Goal: Task Accomplishment & Management: Use online tool/utility

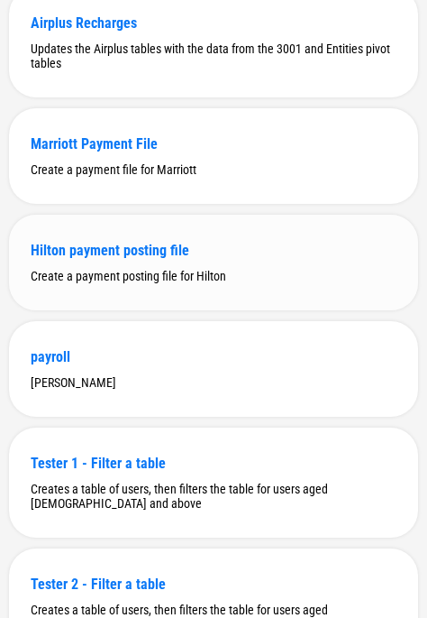
click at [102, 310] on div "Hilton payment posting file Create a payment posting file for Hilton" at bounding box center [213, 263] width 409 height 96
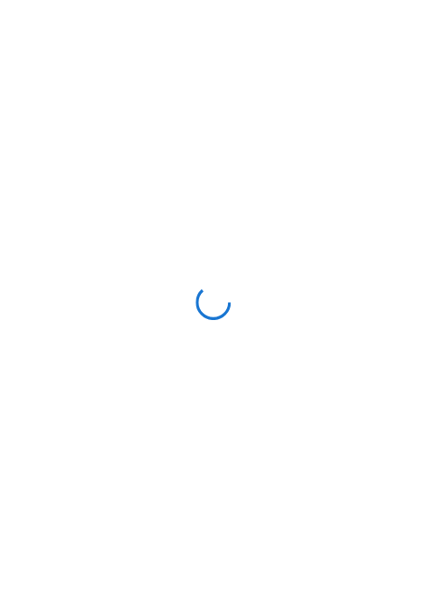
scroll to position [0, 0]
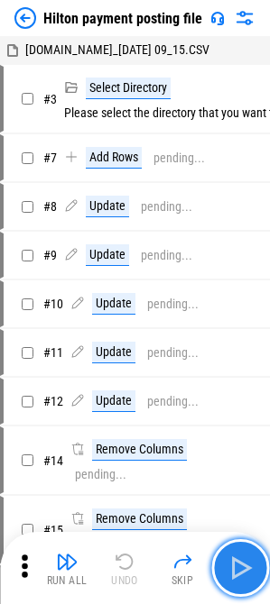
click at [242, 555] on img "button" at bounding box center [239, 568] width 29 height 29
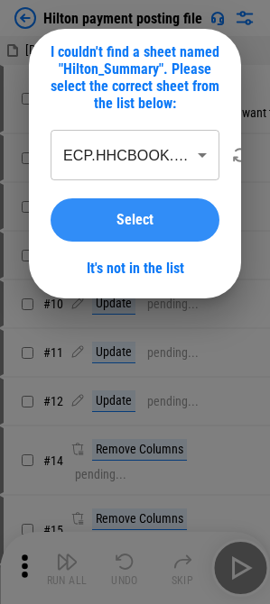
click at [83, 223] on div "Select" at bounding box center [134, 220] width 125 height 14
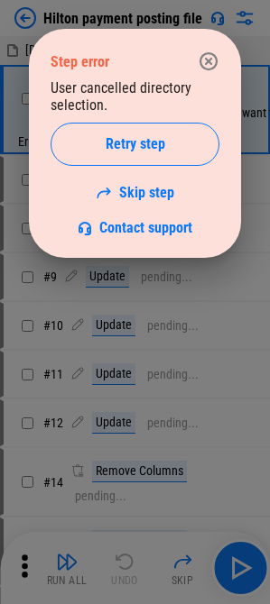
click at [204, 62] on icon "button" at bounding box center [209, 62] width 22 height 22
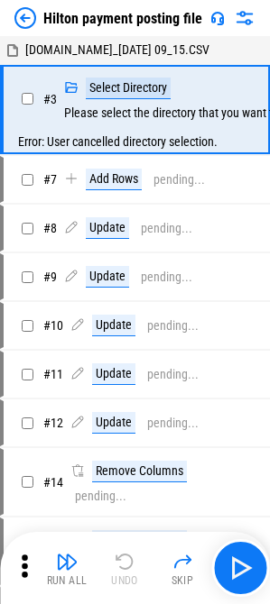
click at [32, 23] on img at bounding box center [25, 18] width 22 height 22
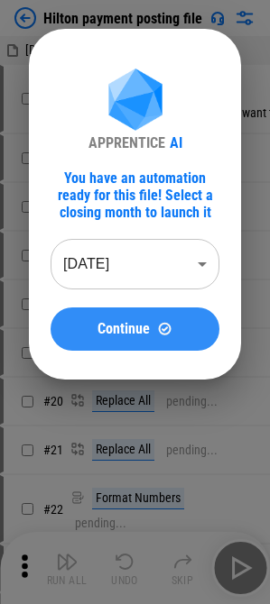
click at [141, 322] on span "Continue" at bounding box center [123, 329] width 52 height 14
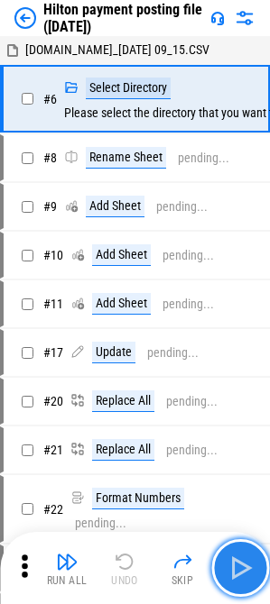
click at [235, 565] on img "button" at bounding box center [239, 568] width 29 height 29
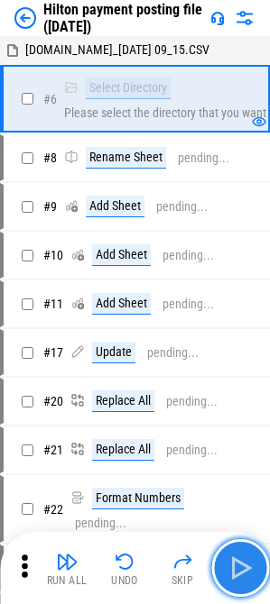
click at [242, 583] on button "button" at bounding box center [240, 568] width 58 height 58
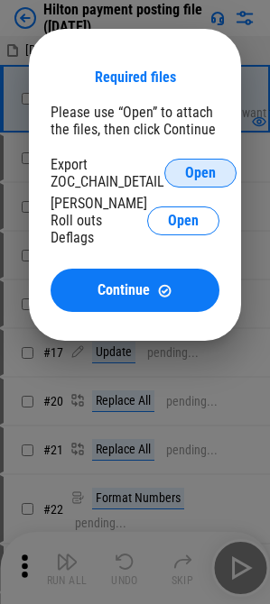
click at [229, 161] on button "Open" at bounding box center [200, 173] width 72 height 29
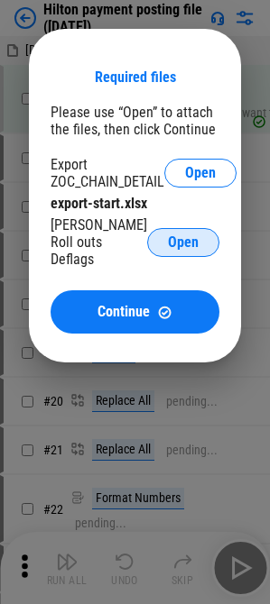
click at [188, 238] on span "Open" at bounding box center [183, 242] width 31 height 14
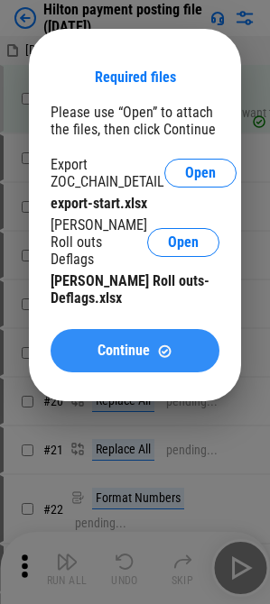
click at [171, 344] on img at bounding box center [164, 351] width 15 height 15
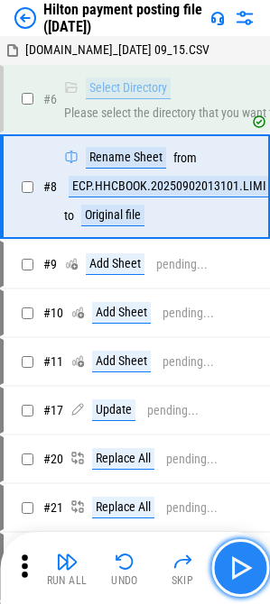
click at [241, 553] on button "button" at bounding box center [240, 568] width 58 height 58
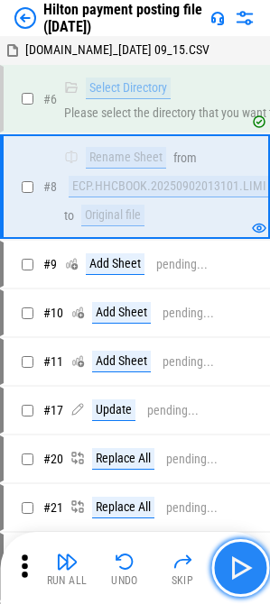
click at [254, 560] on button "button" at bounding box center [240, 568] width 58 height 58
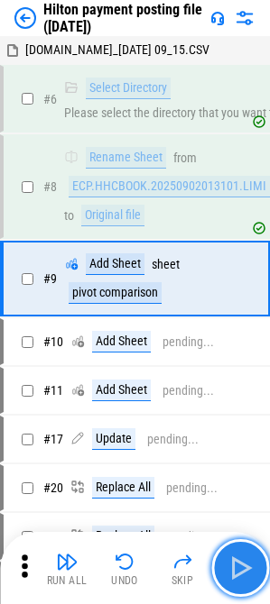
click at [248, 557] on img "button" at bounding box center [239, 568] width 29 height 29
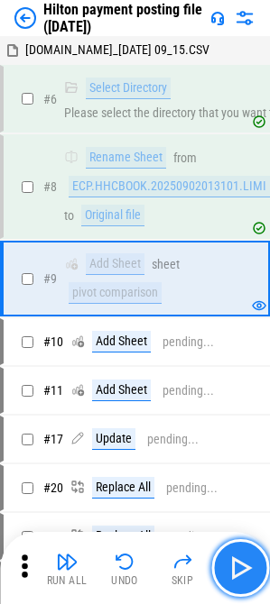
click at [247, 562] on img "button" at bounding box center [239, 568] width 29 height 29
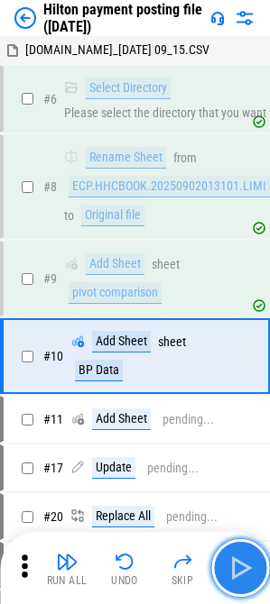
click at [247, 562] on img "button" at bounding box center [239, 568] width 29 height 29
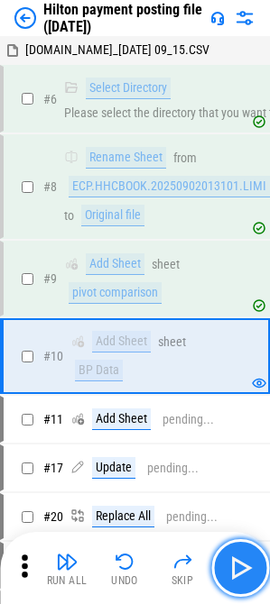
click at [247, 562] on img "button" at bounding box center [239, 568] width 29 height 29
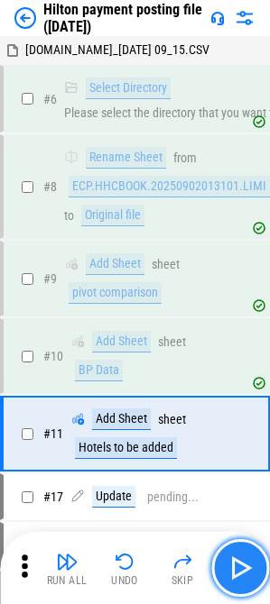
click at [247, 562] on img "button" at bounding box center [239, 568] width 29 height 29
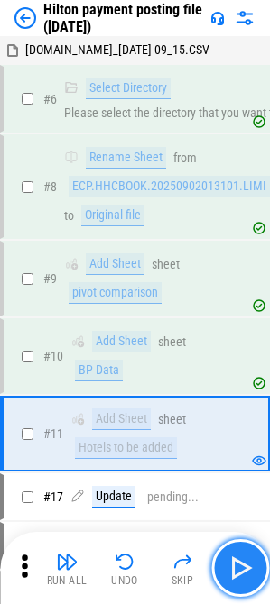
click at [247, 562] on img "button" at bounding box center [239, 568] width 29 height 29
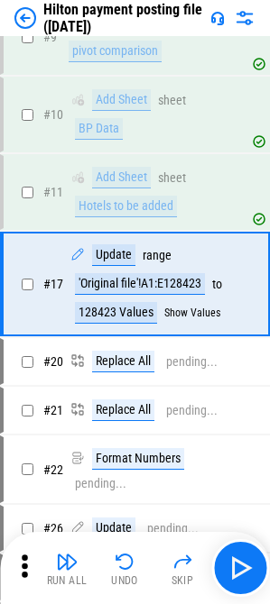
scroll to position [257, 0]
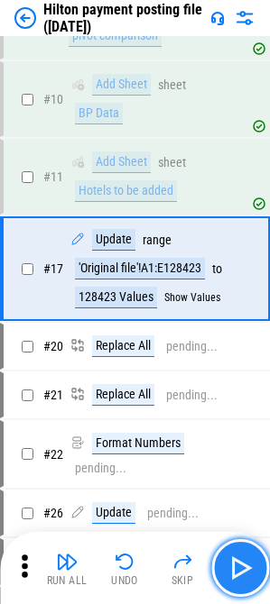
click at [234, 573] on img "button" at bounding box center [239, 568] width 29 height 29
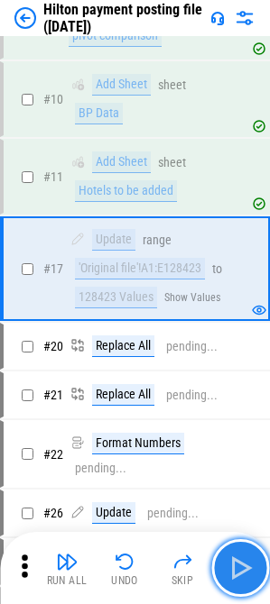
click at [240, 565] on img "button" at bounding box center [239, 568] width 29 height 29
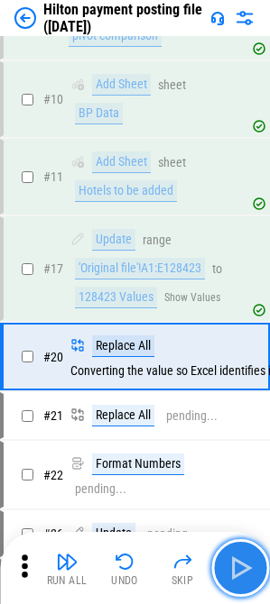
click at [240, 565] on img "button" at bounding box center [239, 568] width 29 height 29
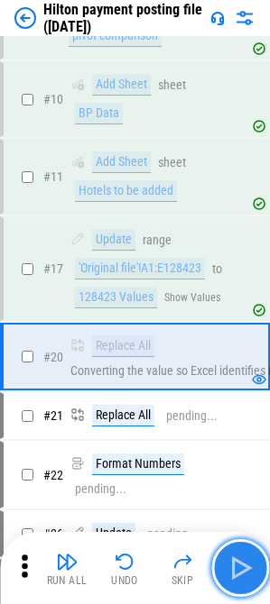
click at [243, 568] on img "button" at bounding box center [239, 568] width 29 height 29
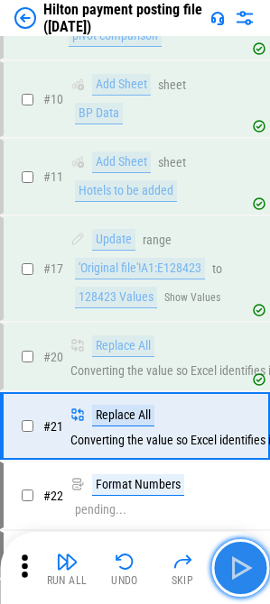
click at [243, 568] on img "button" at bounding box center [239, 568] width 29 height 29
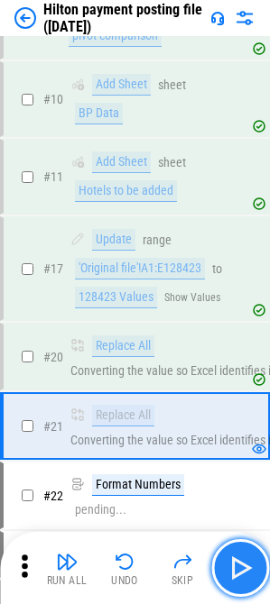
click at [243, 568] on img "button" at bounding box center [239, 568] width 29 height 29
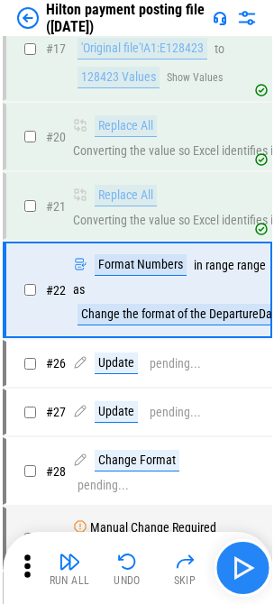
scroll to position [499, 0]
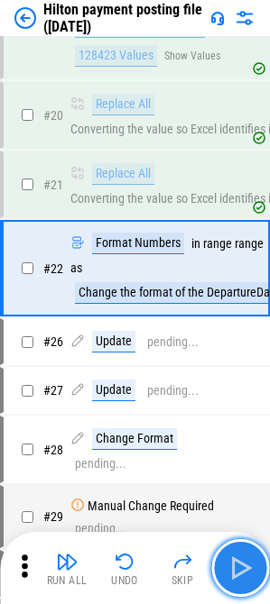
click at [243, 568] on img "button" at bounding box center [239, 568] width 29 height 29
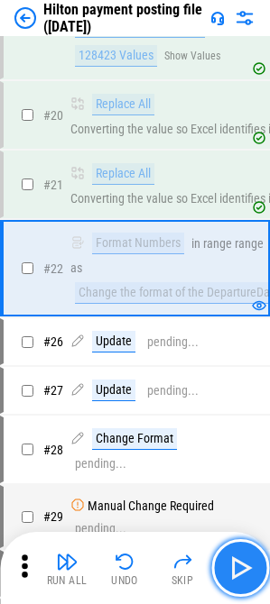
click at [243, 568] on img "button" at bounding box center [239, 568] width 29 height 29
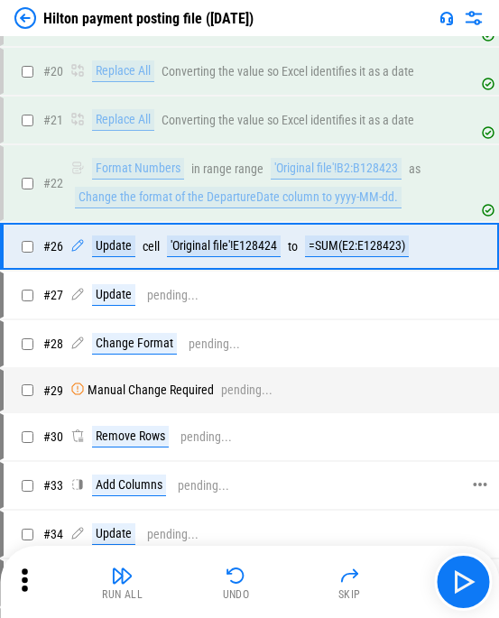
scroll to position [289, 0]
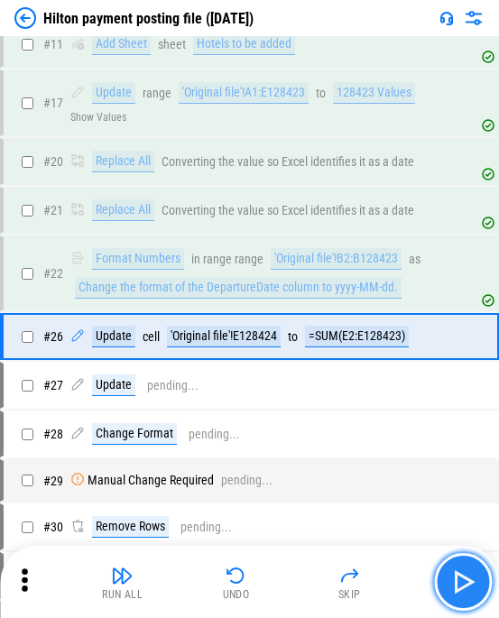
click at [282, 589] on img "button" at bounding box center [462, 581] width 29 height 29
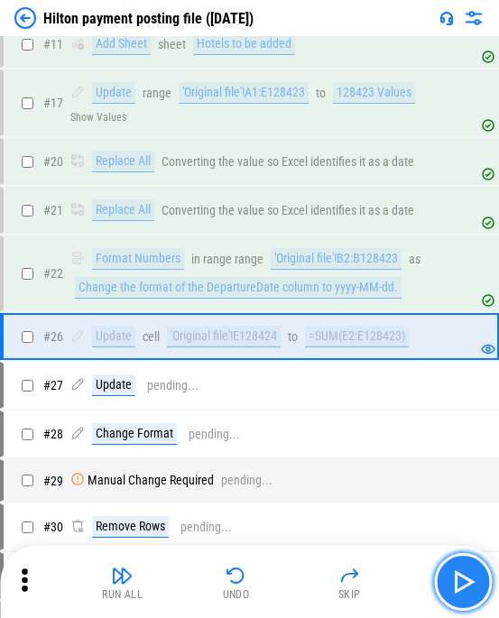
click at [282, 589] on img "button" at bounding box center [462, 581] width 29 height 29
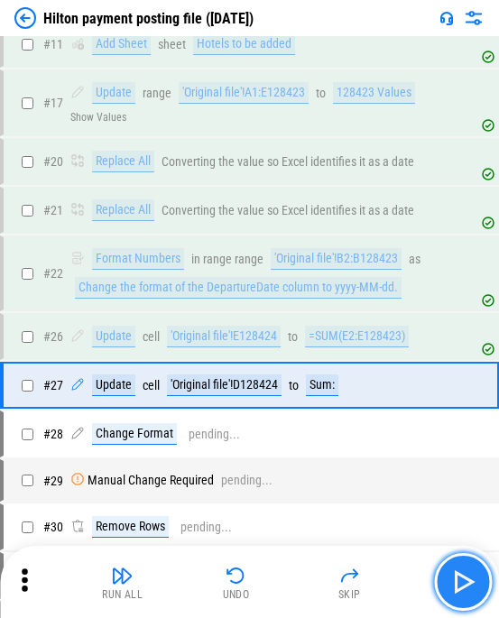
click at [282, 589] on img "button" at bounding box center [462, 581] width 29 height 29
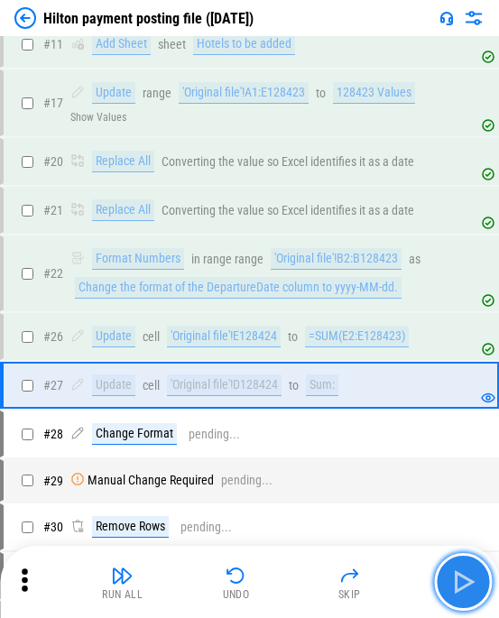
click at [282, 593] on img "button" at bounding box center [462, 581] width 29 height 29
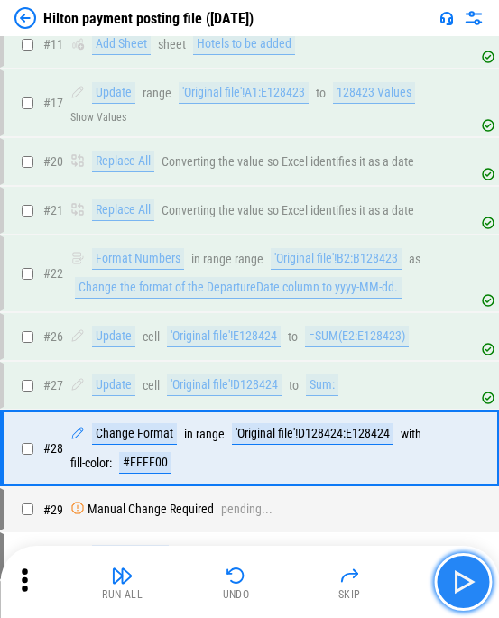
click at [282, 593] on img "button" at bounding box center [462, 581] width 29 height 29
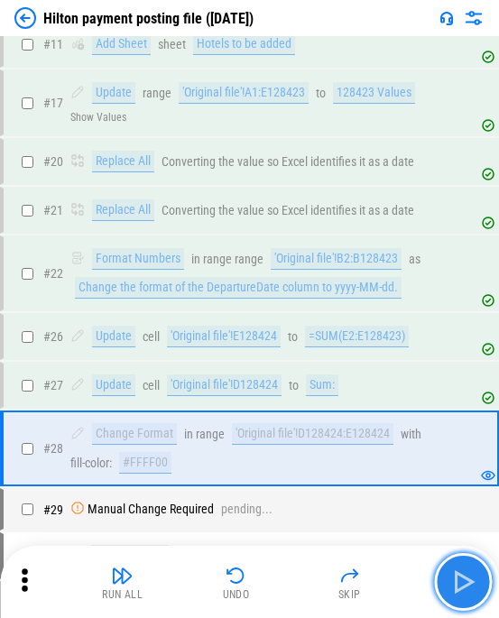
click at [282, 593] on img "button" at bounding box center [462, 581] width 29 height 29
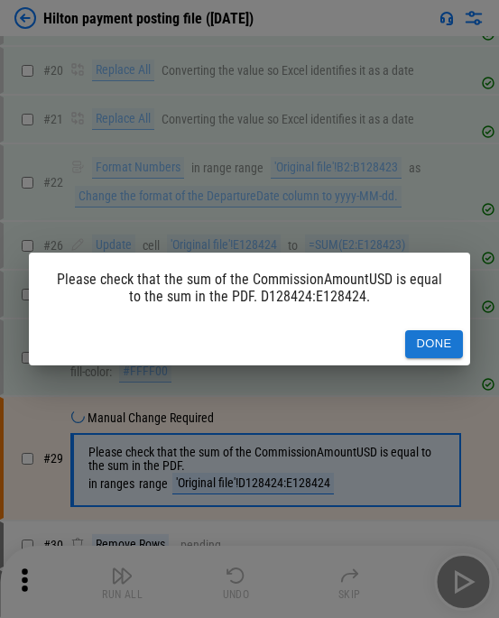
scroll to position [529, 0]
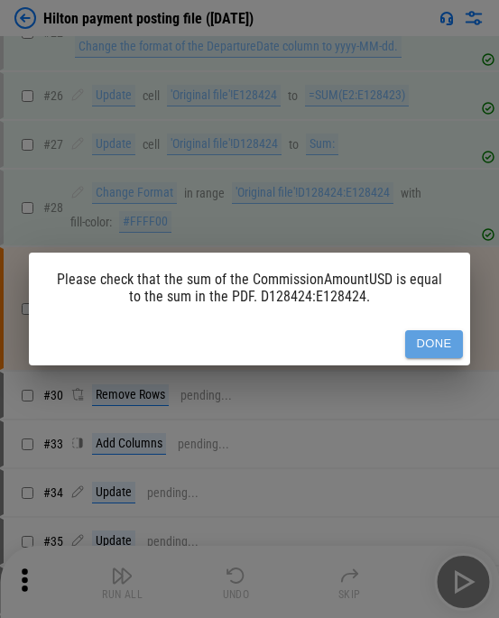
click at [282, 354] on button "Done" at bounding box center [434, 344] width 58 height 28
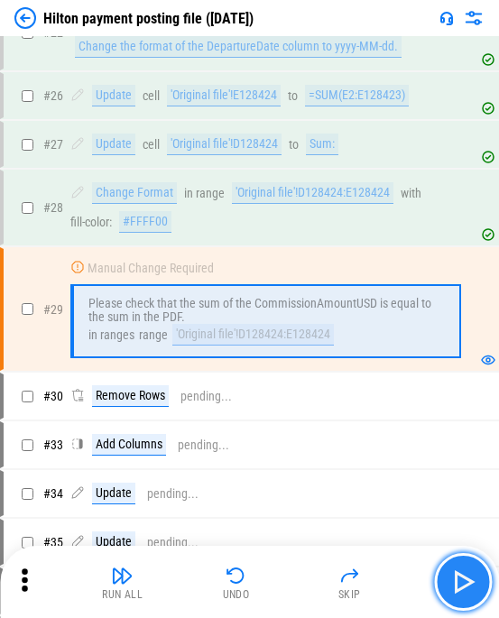
click at [282, 582] on img "button" at bounding box center [462, 581] width 29 height 29
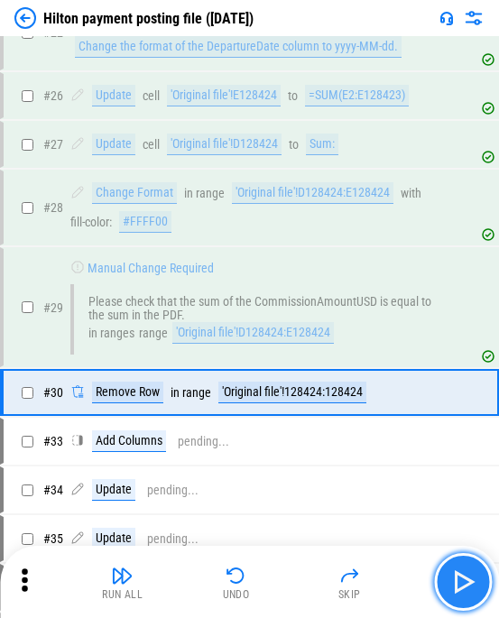
click at [282, 582] on img "button" at bounding box center [462, 581] width 29 height 29
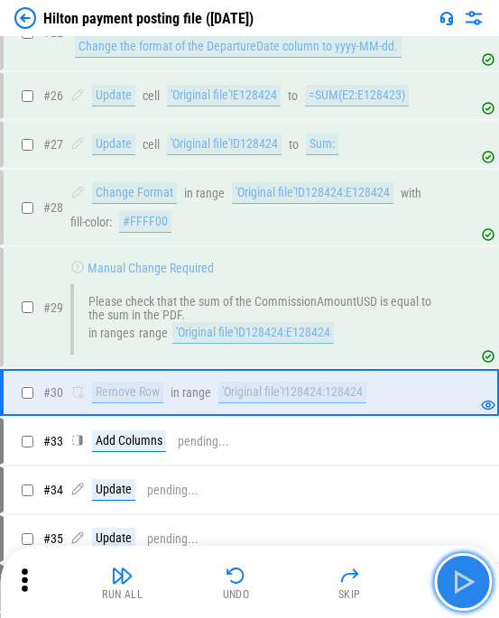
click at [282, 582] on img "button" at bounding box center [462, 581] width 29 height 29
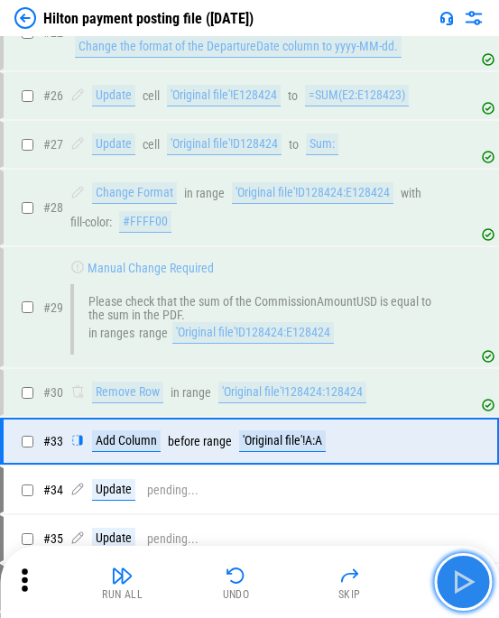
click at [282, 584] on img "button" at bounding box center [462, 581] width 29 height 29
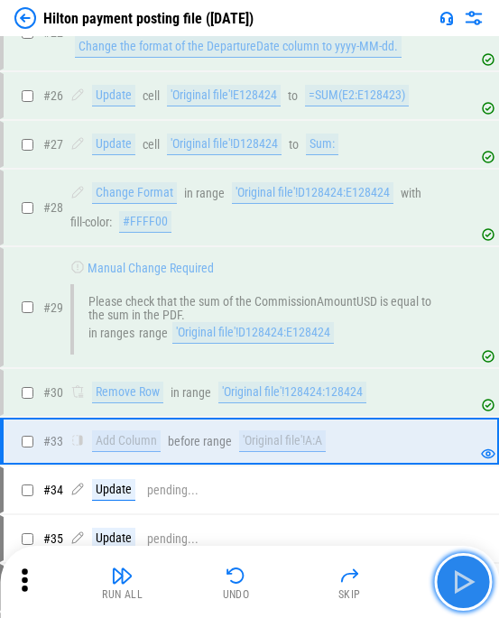
click at [282, 584] on img "button" at bounding box center [462, 581] width 29 height 29
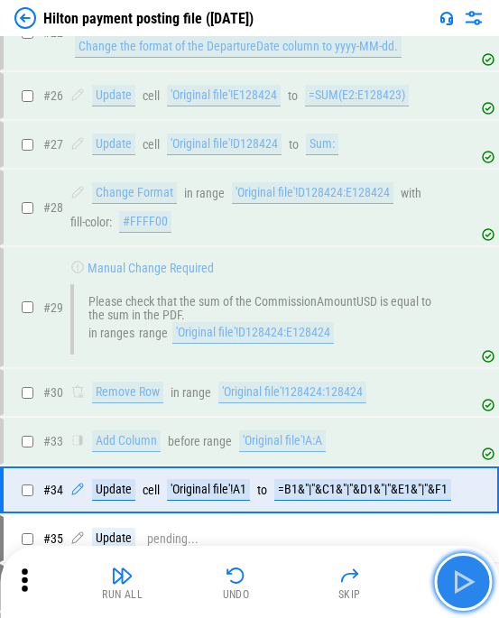
click at [282, 584] on img "button" at bounding box center [462, 581] width 29 height 29
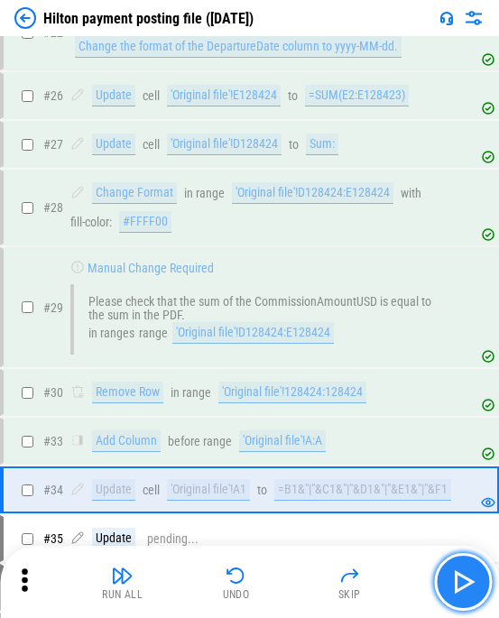
click at [282, 584] on img "button" at bounding box center [462, 581] width 29 height 29
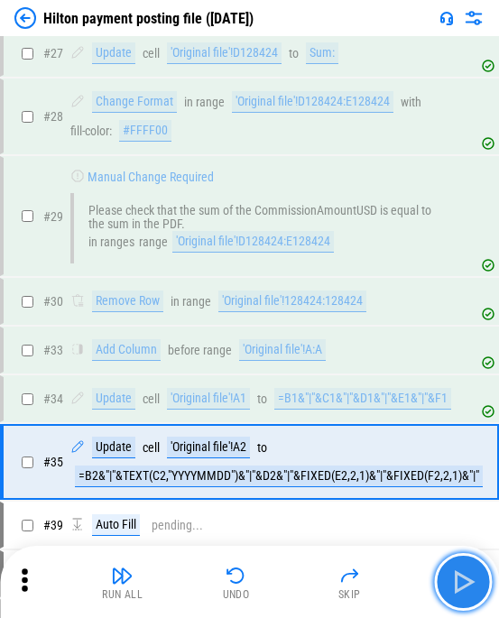
click at [282, 584] on img "button" at bounding box center [462, 581] width 29 height 29
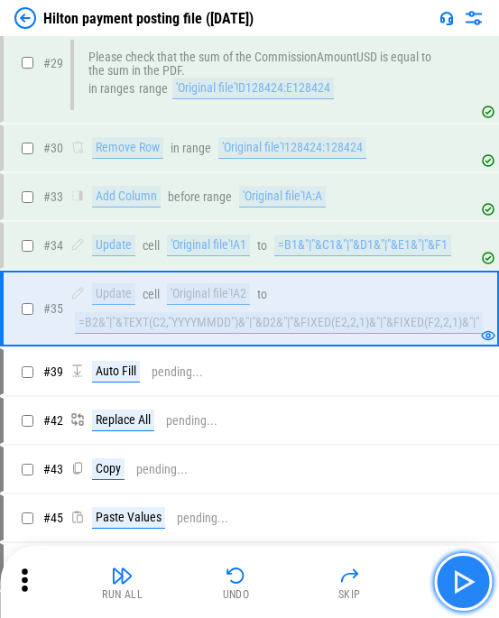
click at [282, 584] on img "button" at bounding box center [462, 581] width 29 height 29
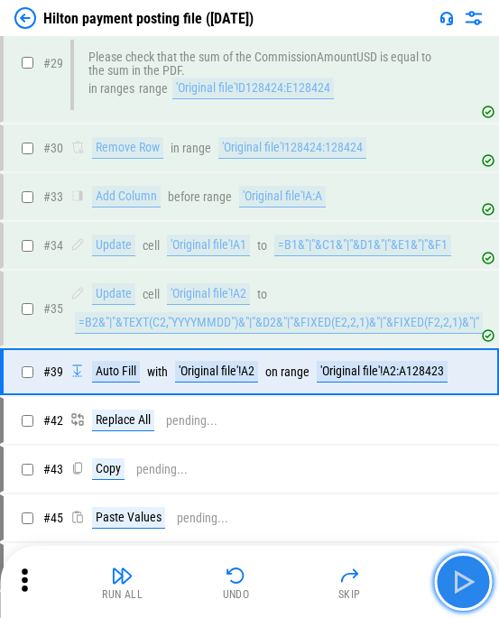
click at [282, 584] on img "button" at bounding box center [462, 581] width 29 height 29
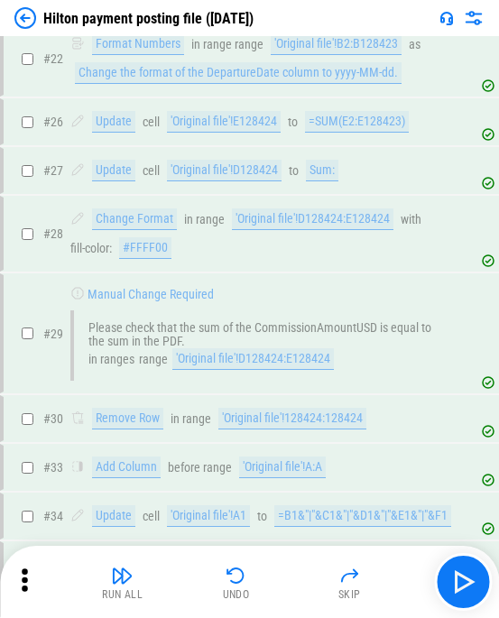
scroll to position [413, 0]
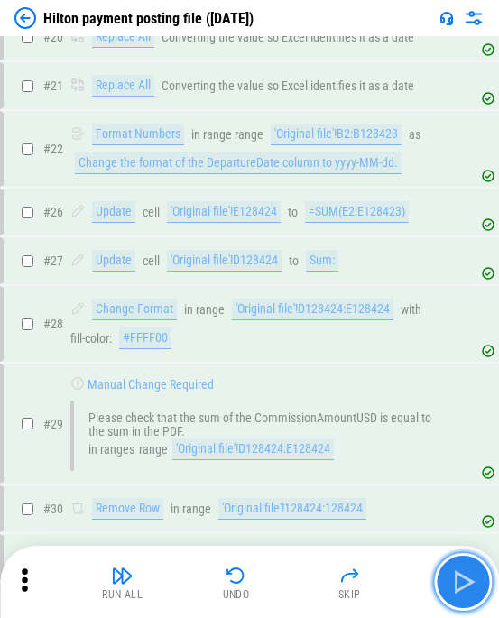
click at [282, 576] on img "button" at bounding box center [462, 581] width 29 height 29
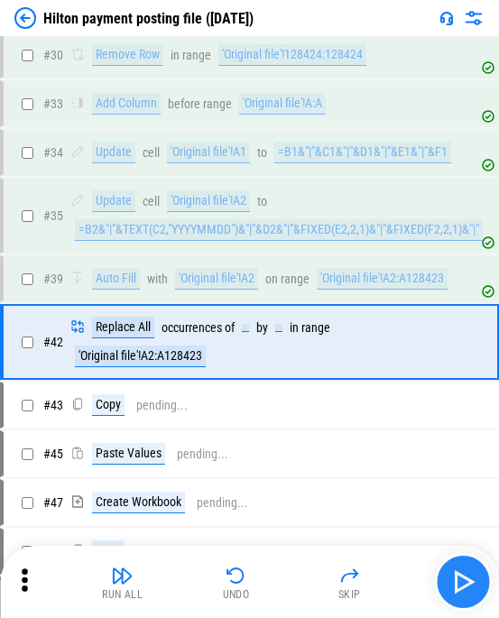
scroll to position [900, 0]
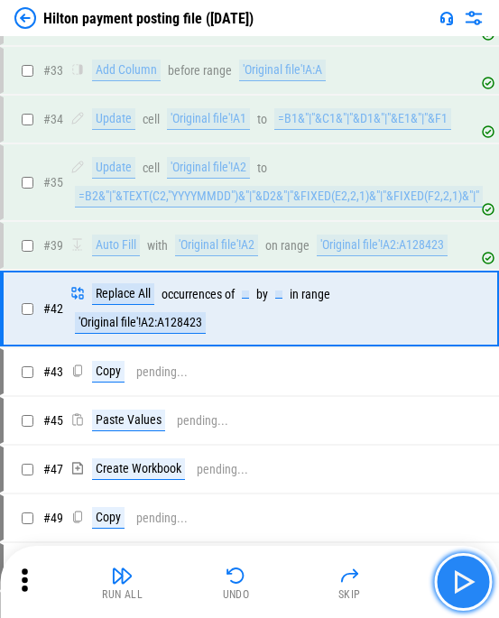
click at [282, 576] on img "button" at bounding box center [462, 581] width 29 height 29
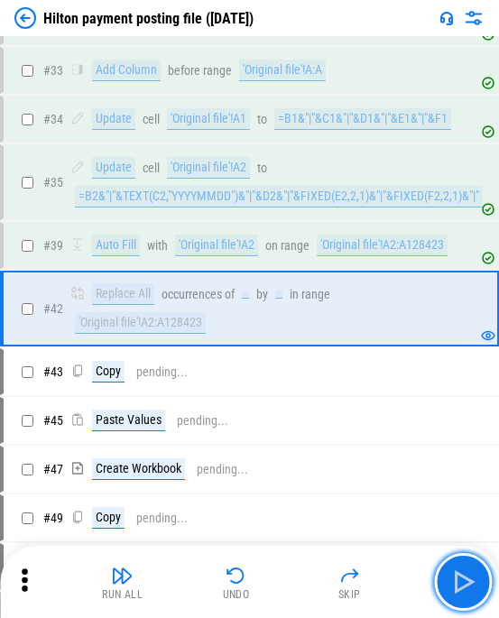
click at [282, 591] on img "button" at bounding box center [462, 581] width 29 height 29
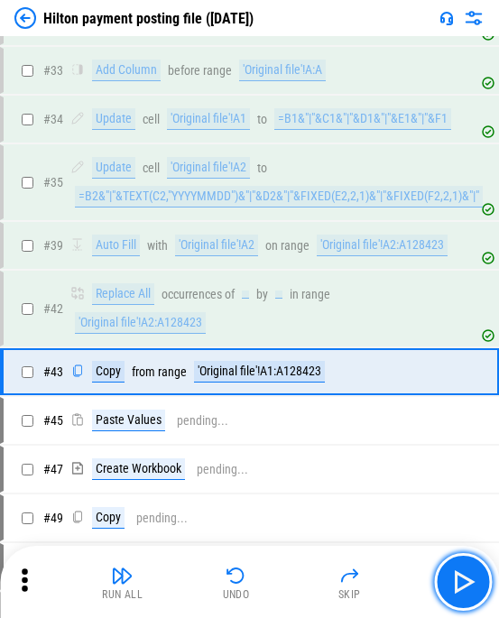
click at [282, 591] on img "button" at bounding box center [462, 581] width 29 height 29
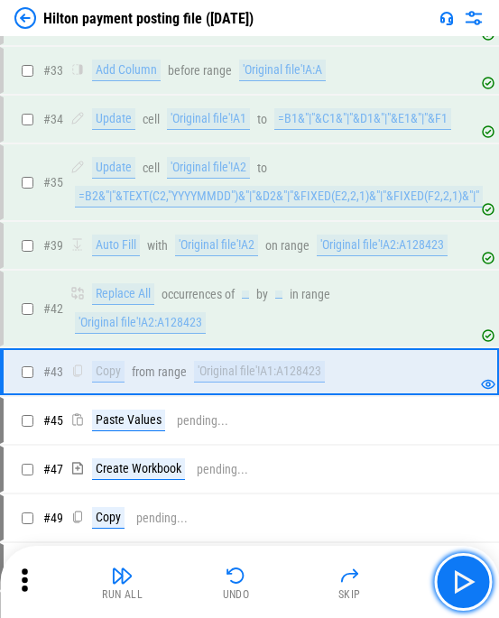
click at [282, 591] on img "button" at bounding box center [462, 581] width 29 height 29
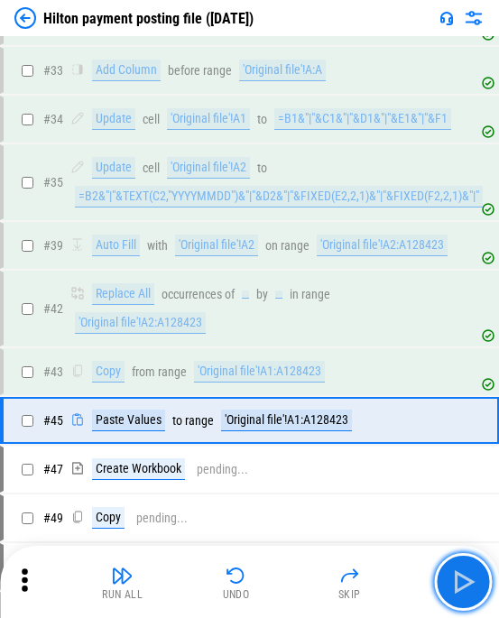
click at [282, 591] on img "button" at bounding box center [462, 581] width 29 height 29
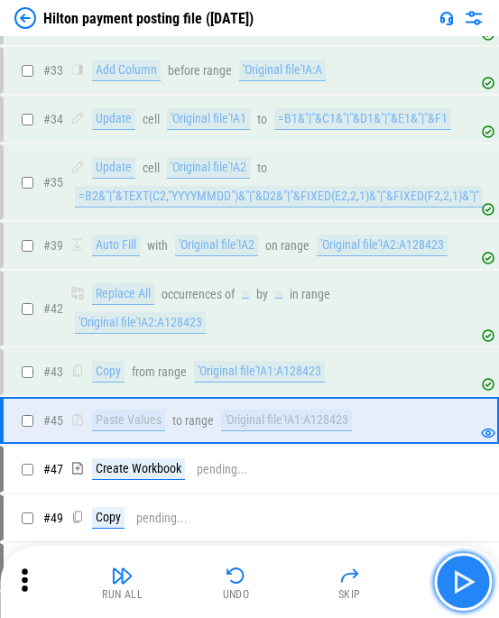
click at [282, 583] on img "button" at bounding box center [462, 581] width 29 height 29
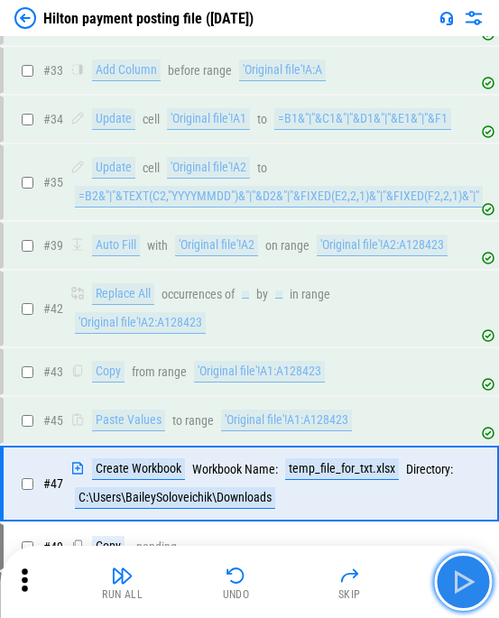
click at [282, 583] on img "button" at bounding box center [462, 581] width 29 height 29
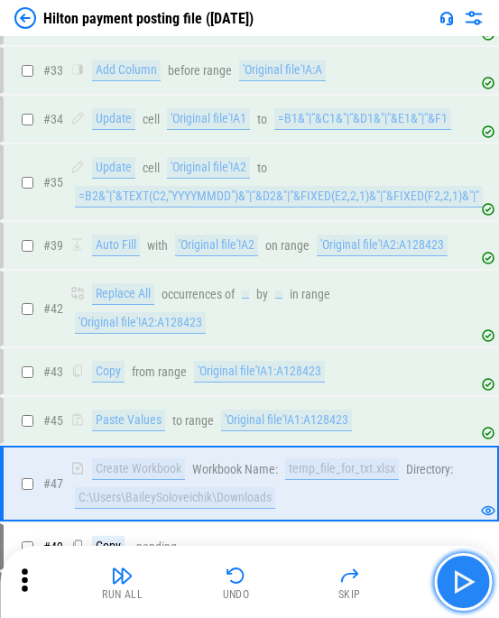
click at [282, 589] on img "button" at bounding box center [462, 581] width 29 height 29
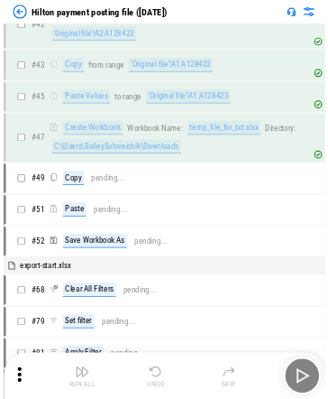
scroll to position [1571, 0]
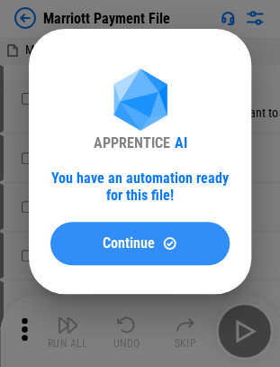
click at [105, 237] on span "Continue" at bounding box center [129, 243] width 52 height 14
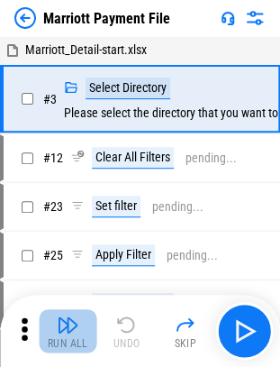
click at [60, 334] on img "button" at bounding box center [68, 325] width 22 height 22
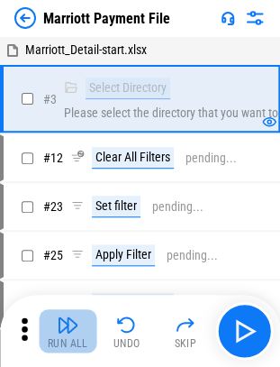
click at [70, 319] on img "button" at bounding box center [68, 325] width 22 height 22
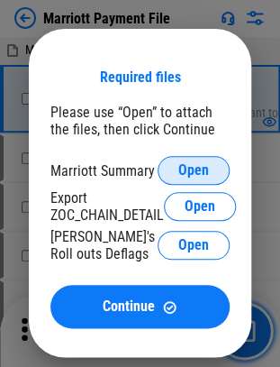
click at [195, 168] on span "Open" at bounding box center [194, 170] width 31 height 14
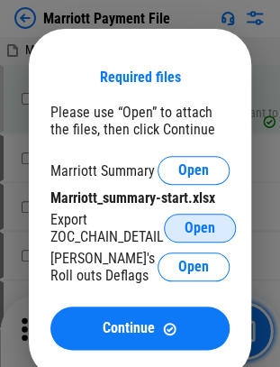
click at [191, 229] on span "Open" at bounding box center [200, 228] width 31 height 14
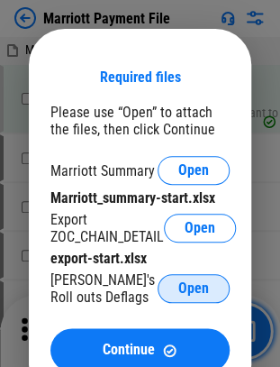
click at [189, 290] on span "Open" at bounding box center [194, 288] width 31 height 14
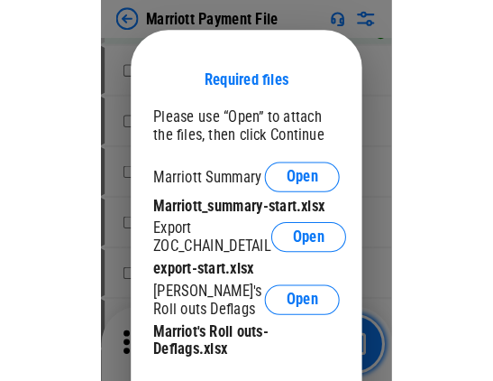
scroll to position [95, 0]
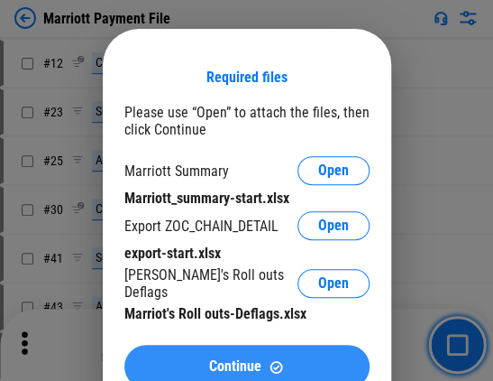
click at [236, 350] on button "Continue" at bounding box center [246, 366] width 245 height 43
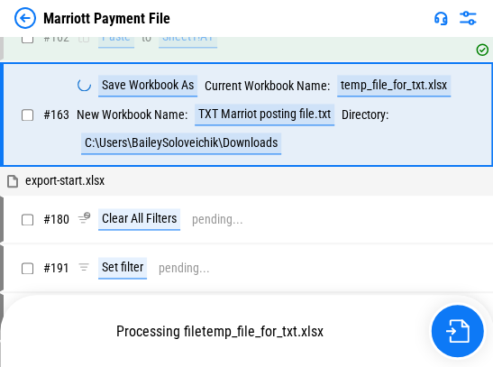
scroll to position [3425, 0]
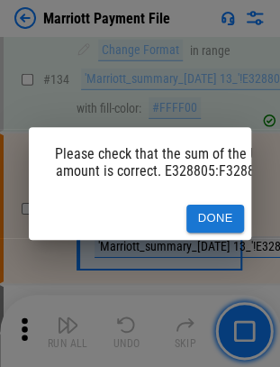
scroll to position [3121, 0]
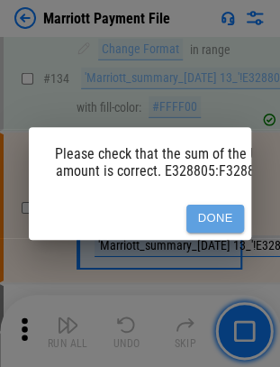
click at [211, 207] on button "Done" at bounding box center [216, 219] width 58 height 28
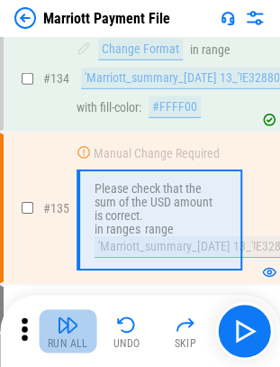
click at [58, 328] on img "button" at bounding box center [68, 325] width 22 height 22
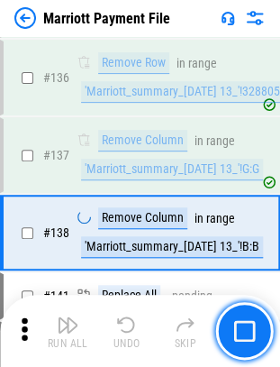
scroll to position [3386, 0]
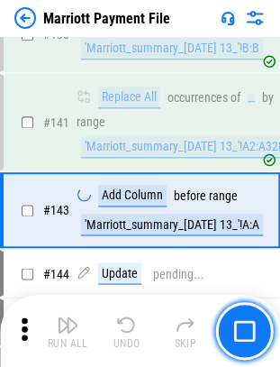
click at [58, 328] on div "Run All Undo Skip" at bounding box center [142, 331] width 262 height 58
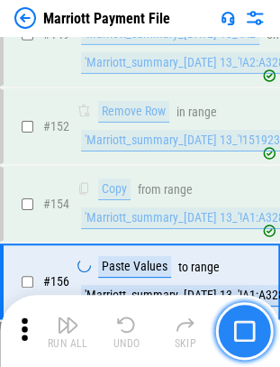
scroll to position [4079, 0]
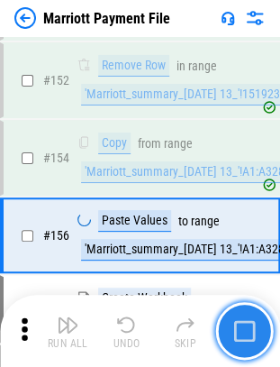
click at [247, 330] on img "button" at bounding box center [245, 331] width 22 height 22
click at [244, 317] on button "button" at bounding box center [245, 331] width 58 height 58
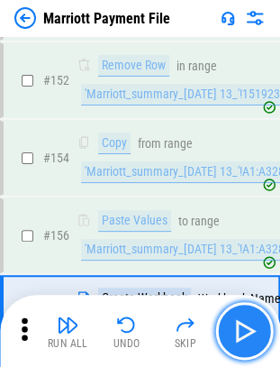
scroll to position [4170, 0]
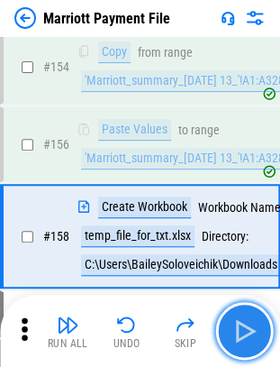
click at [259, 325] on button "button" at bounding box center [245, 331] width 58 height 58
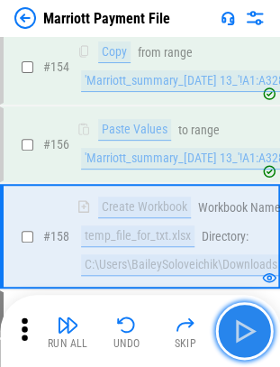
click at [253, 336] on img "button" at bounding box center [244, 331] width 29 height 29
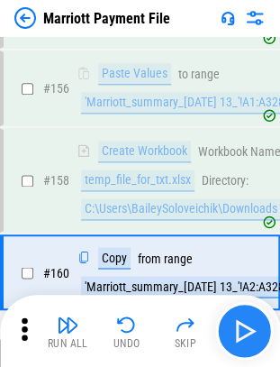
scroll to position [4397, 0]
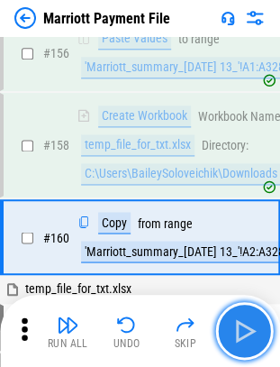
click at [253, 336] on img "button" at bounding box center [244, 331] width 29 height 29
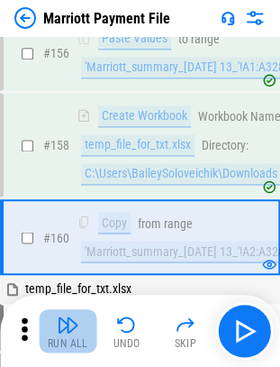
click at [71, 325] on img "button" at bounding box center [68, 325] width 22 height 22
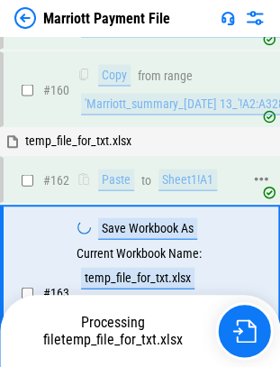
scroll to position [4599, 0]
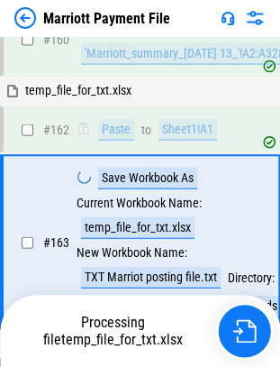
scroll to position [4599, 0]
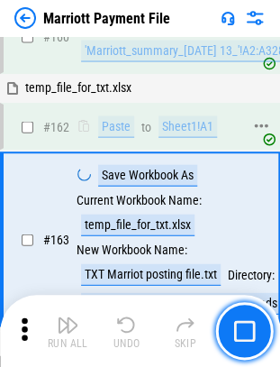
scroll to position [4599, 0]
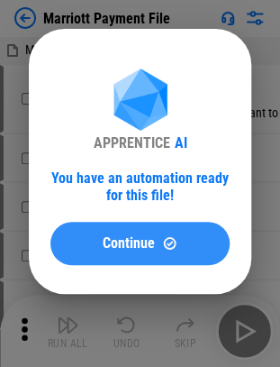
click at [121, 231] on button "Continue" at bounding box center [140, 243] width 179 height 43
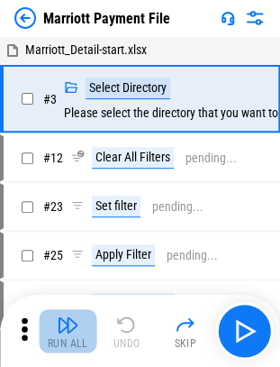
click at [57, 319] on img "button" at bounding box center [68, 325] width 22 height 22
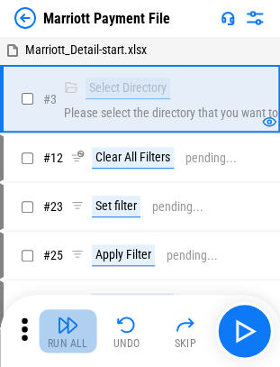
click at [69, 326] on img "button" at bounding box center [68, 325] width 22 height 22
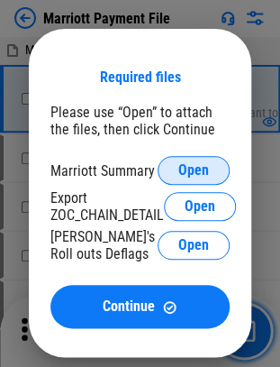
click at [220, 161] on button "Open" at bounding box center [194, 170] width 72 height 29
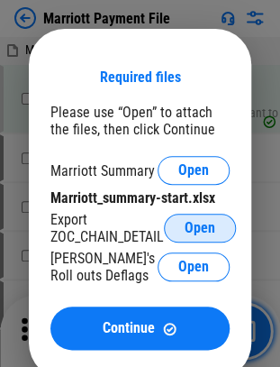
click at [188, 227] on span "Open" at bounding box center [200, 228] width 31 height 14
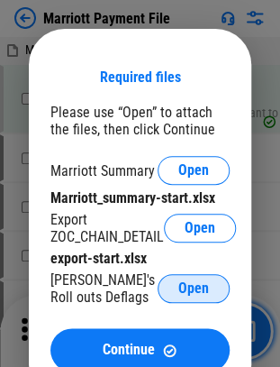
click at [183, 285] on span "Open" at bounding box center [194, 288] width 31 height 14
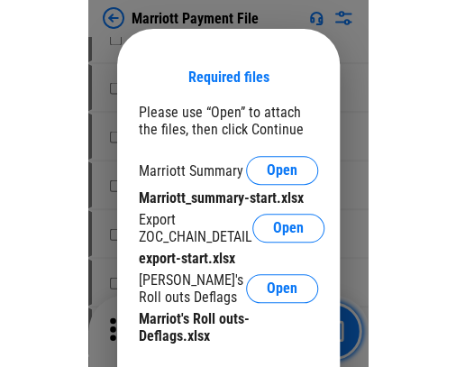
scroll to position [377, 0]
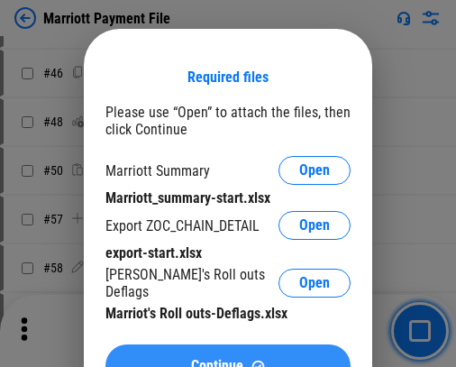
click at [161, 352] on button "Continue" at bounding box center [228, 366] width 245 height 43
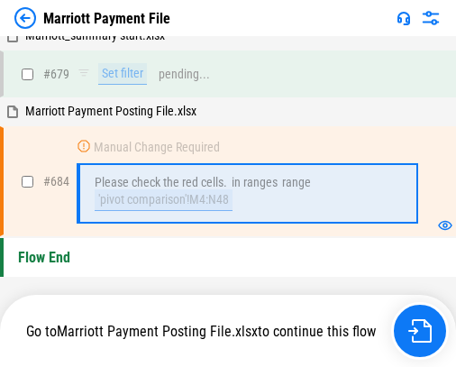
scroll to position [9034, 0]
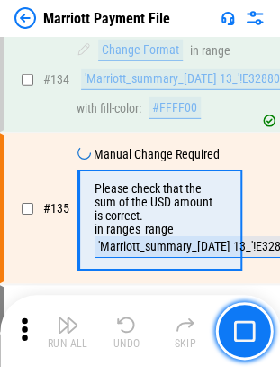
scroll to position [3121, 0]
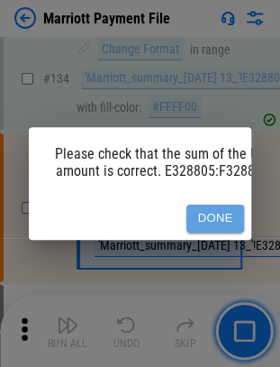
click at [216, 213] on button "Done" at bounding box center [216, 219] width 58 height 28
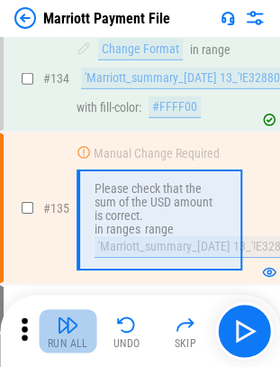
click at [72, 322] on img "button" at bounding box center [68, 325] width 22 height 22
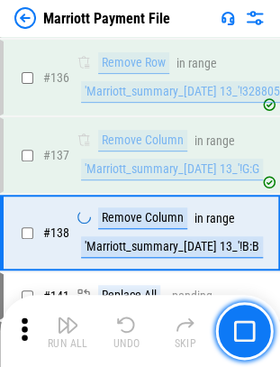
scroll to position [3386, 0]
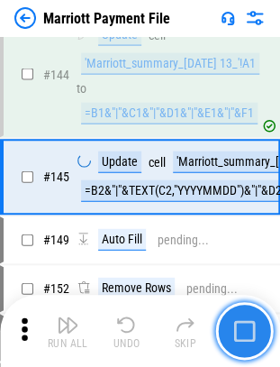
click at [242, 332] on img "button" at bounding box center [245, 331] width 22 height 22
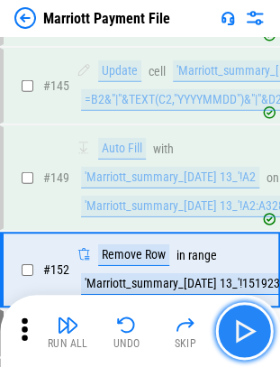
scroll to position [3925, 0]
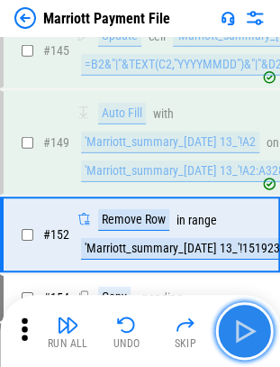
click at [242, 332] on img "button" at bounding box center [244, 331] width 29 height 29
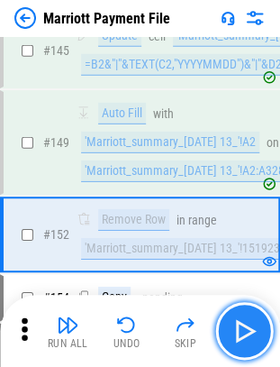
click at [242, 332] on img "button" at bounding box center [244, 331] width 29 height 29
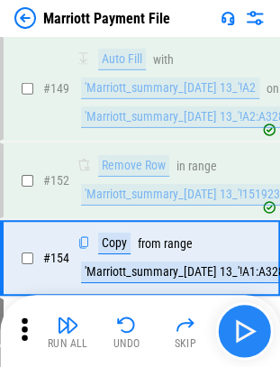
scroll to position [4003, 0]
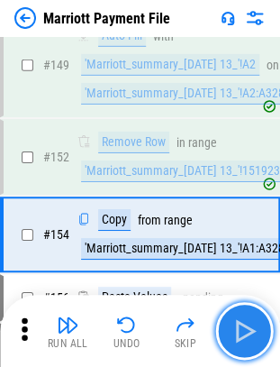
click at [242, 332] on img "button" at bounding box center [244, 331] width 29 height 29
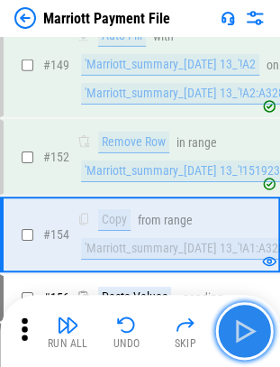
click at [242, 332] on img "button" at bounding box center [244, 331] width 29 height 29
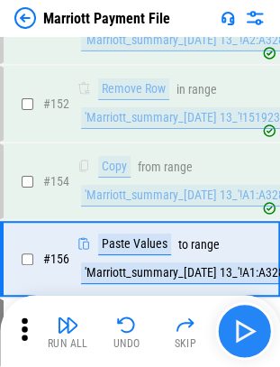
scroll to position [4079, 0]
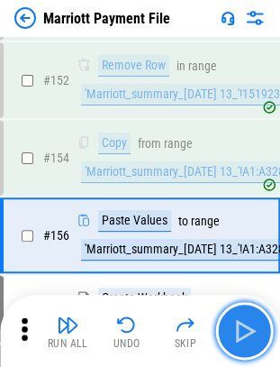
click at [244, 326] on img "button" at bounding box center [244, 331] width 29 height 29
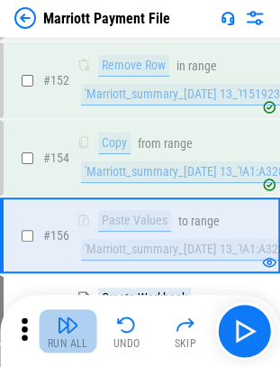
click at [67, 332] on img "button" at bounding box center [68, 325] width 22 height 22
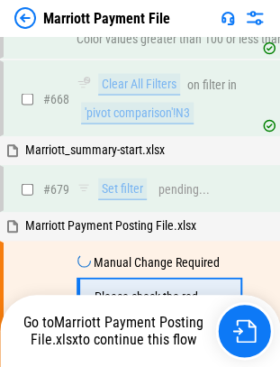
scroll to position [11304, 0]
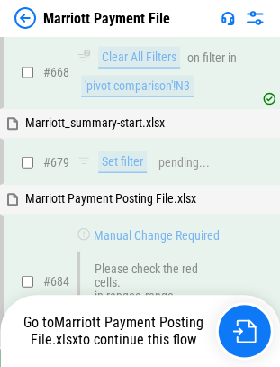
click at [112, 187] on div "Marriott Payment Posting File.xlsx" at bounding box center [140, 199] width 280 height 25
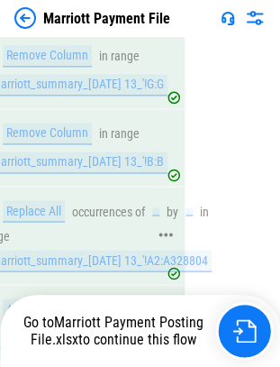
scroll to position [3582, 100]
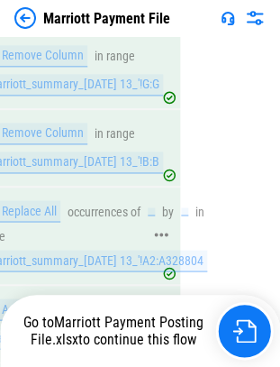
click at [130, 250] on div "'Marriott_summary_[DATE] 13_'!A2:A328804" at bounding box center [94, 261] width 226 height 22
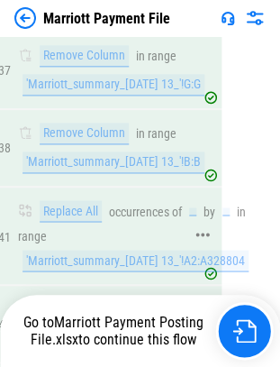
scroll to position [3582, 53]
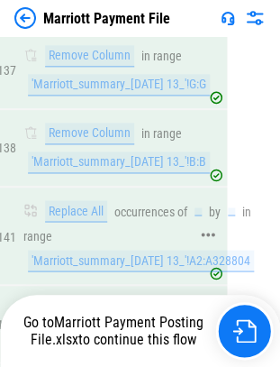
click at [82, 250] on div "'Marriott_summary_[DATE] 13_'!A2:A328804" at bounding box center [141, 261] width 226 height 22
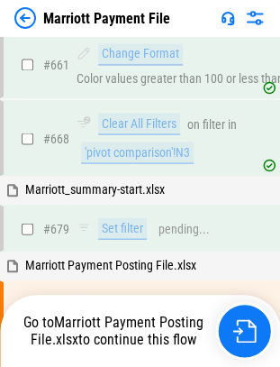
scroll to position [11304, 0]
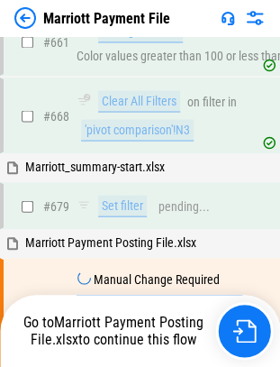
scroll to position [11304, 0]
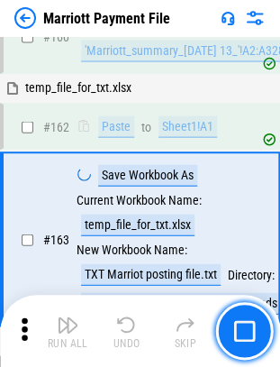
scroll to position [4599, 0]
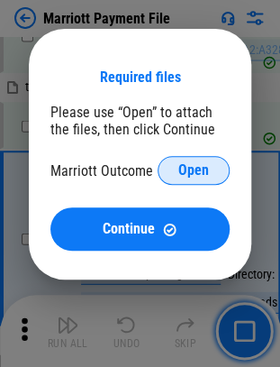
click at [177, 173] on button "Open" at bounding box center [194, 170] width 72 height 29
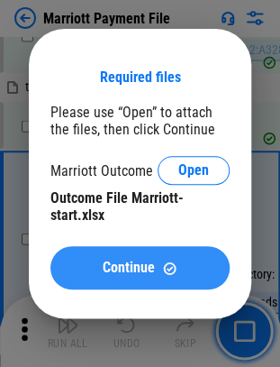
click at [82, 281] on button "Continue" at bounding box center [140, 267] width 179 height 43
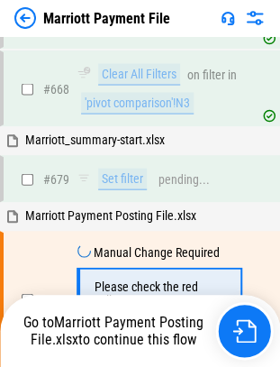
scroll to position [11304, 0]
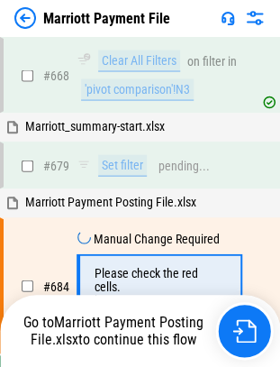
scroll to position [11304, 0]
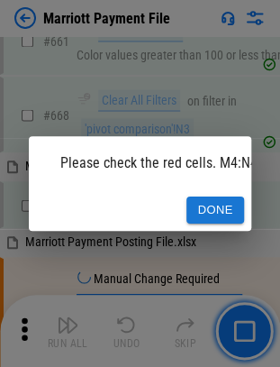
scroll to position [11304, 0]
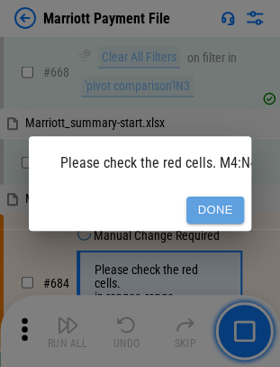
click at [206, 207] on button "Done" at bounding box center [216, 211] width 58 height 28
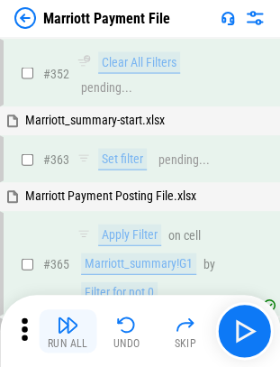
scroll to position [7935, 0]
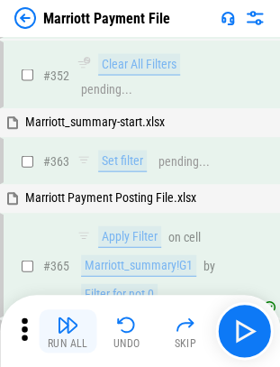
click at [74, 338] on div "Run All" at bounding box center [68, 343] width 41 height 11
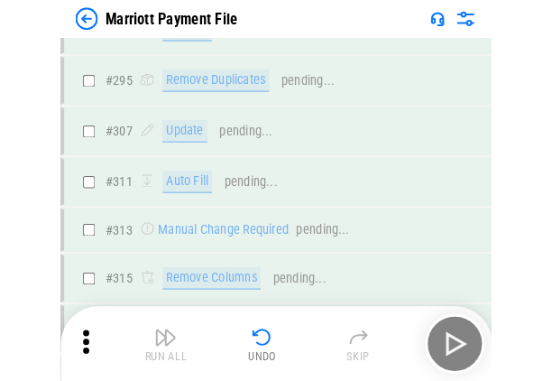
scroll to position [4721, 0]
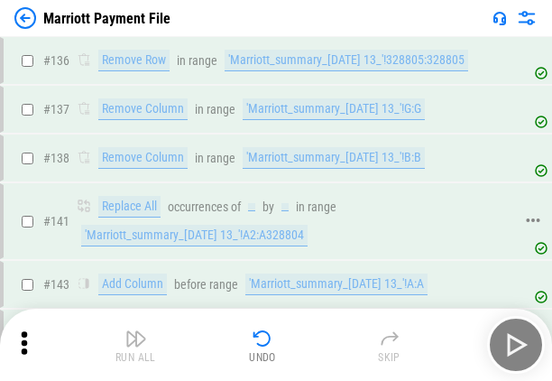
click at [253, 203] on div at bounding box center [251, 207] width 7 height 8
click at [290, 196] on div "Replace All occurrences of by in range 'Marriott_summary_08-27-2025 13_'!A2:A32…" at bounding box center [295, 221] width 437 height 51
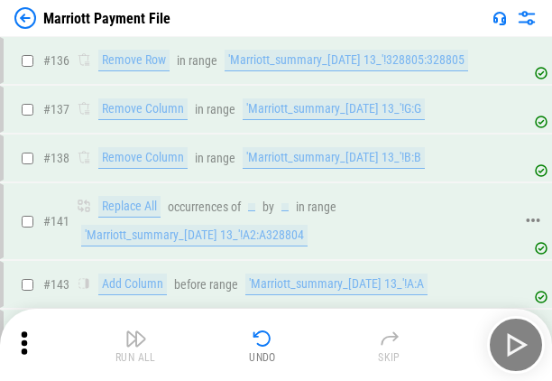
click at [218, 225] on div "'Marriott_summary_08-27-2025 13_'!A2:A328804" at bounding box center [194, 236] width 226 height 22
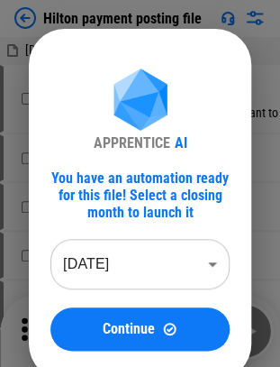
click at [94, 265] on body "Hilton payment posting file [DOMAIN_NAME]_[DATE] 09_15.CSV # 6 Select Directory…" at bounding box center [140, 183] width 280 height 367
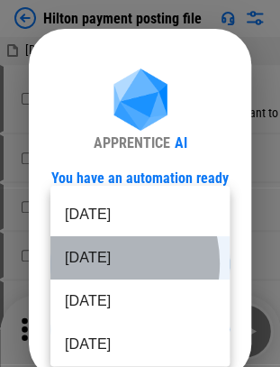
click at [94, 263] on li "[DATE]" at bounding box center [140, 257] width 179 height 43
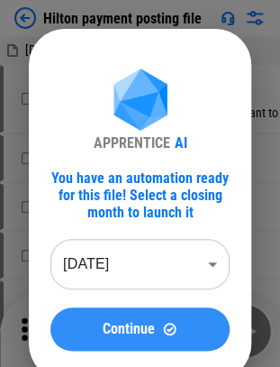
click at [117, 334] on span "Continue" at bounding box center [129, 329] width 52 height 14
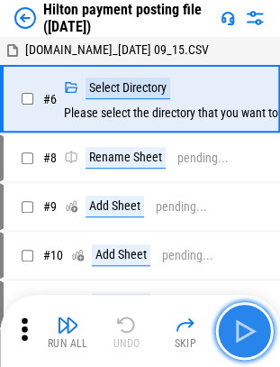
click at [244, 339] on img "button" at bounding box center [244, 331] width 29 height 29
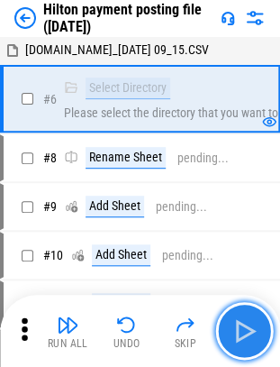
click at [255, 334] on img "button" at bounding box center [244, 331] width 29 height 29
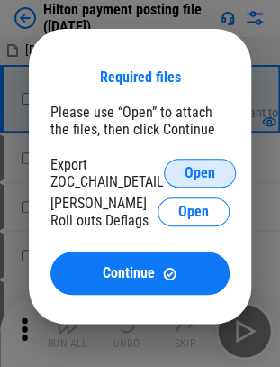
click at [213, 164] on button "Open" at bounding box center [200, 173] width 72 height 29
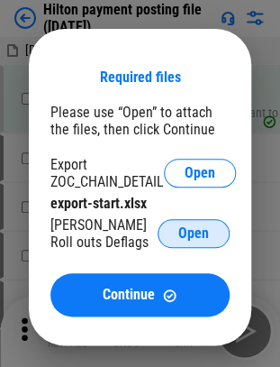
click at [198, 232] on span "Open" at bounding box center [194, 233] width 31 height 14
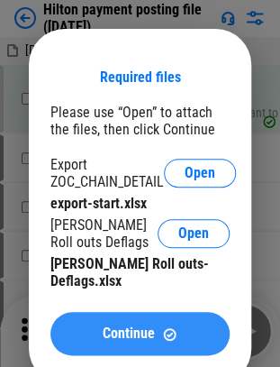
click at [124, 326] on span "Continue" at bounding box center [129, 333] width 52 height 14
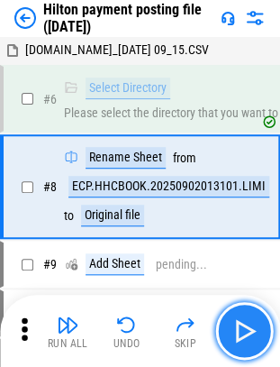
click at [242, 329] on img "button" at bounding box center [244, 331] width 29 height 29
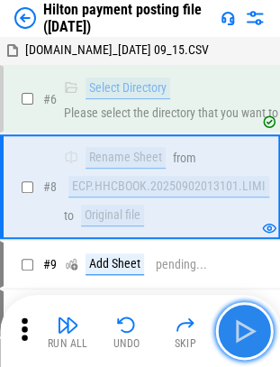
click at [242, 329] on img "button" at bounding box center [244, 331] width 29 height 29
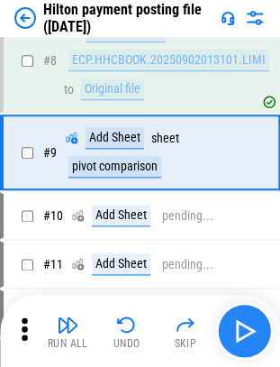
scroll to position [126, 0]
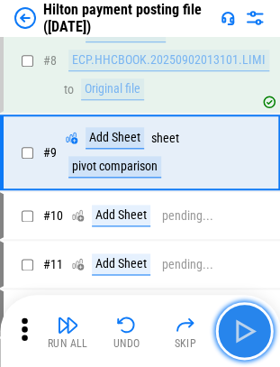
click at [242, 329] on img "button" at bounding box center [244, 331] width 29 height 29
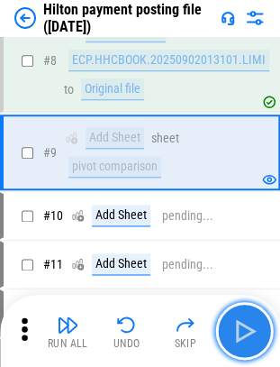
click at [242, 329] on img "button" at bounding box center [244, 331] width 29 height 29
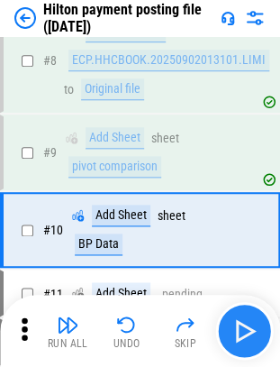
scroll to position [204, 0]
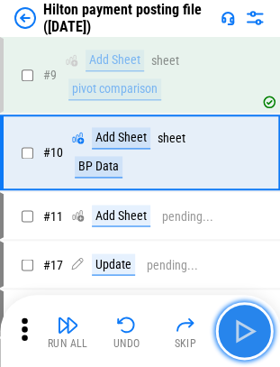
click at [242, 329] on img "button" at bounding box center [244, 331] width 29 height 29
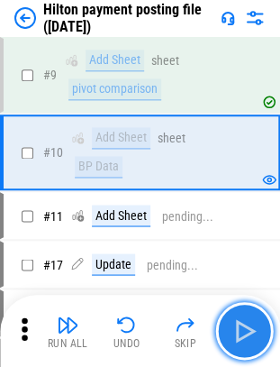
click at [242, 329] on img "button" at bounding box center [244, 331] width 29 height 29
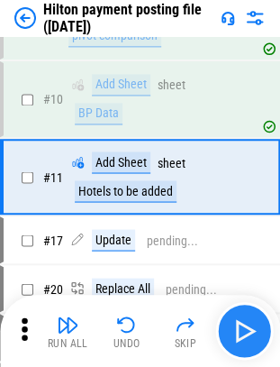
scroll to position [280, 0]
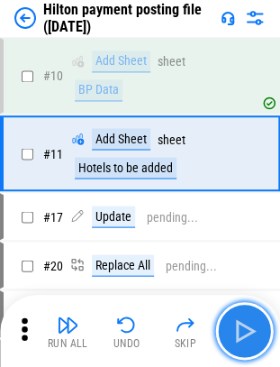
click at [242, 329] on img "button" at bounding box center [244, 331] width 29 height 29
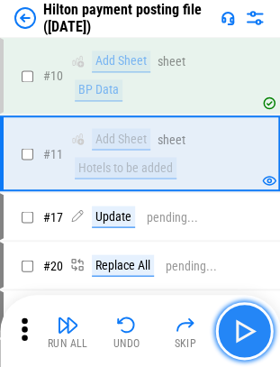
click at [242, 329] on img "button" at bounding box center [244, 331] width 29 height 29
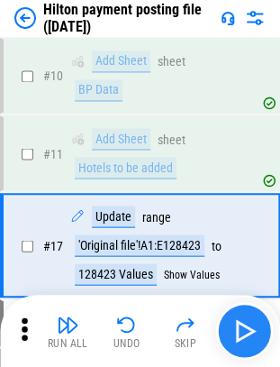
scroll to position [372, 0]
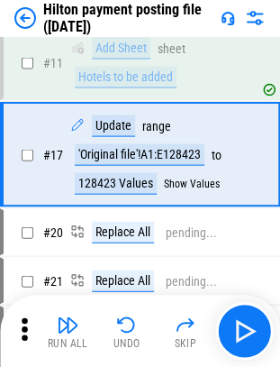
click at [25, 321] on icon at bounding box center [25, 328] width 6 height 23
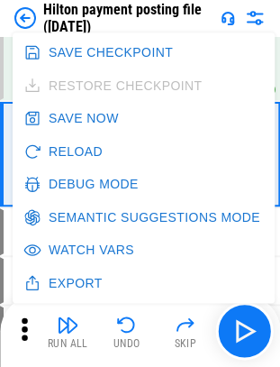
click at [79, 180] on button "Debug Mode" at bounding box center [83, 184] width 126 height 33
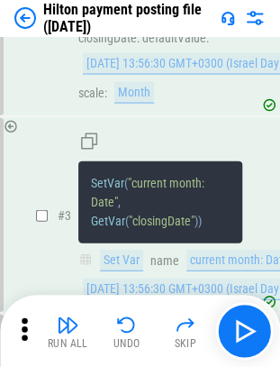
scroll to position [2406, 0]
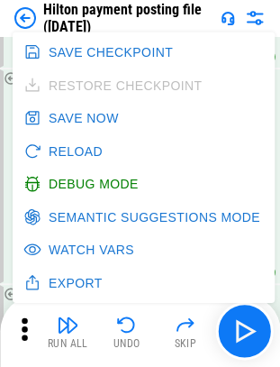
click at [272, 205] on div at bounding box center [270, 176] width 18 height 210
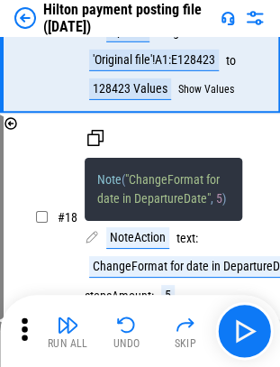
scroll to position [4883, 0]
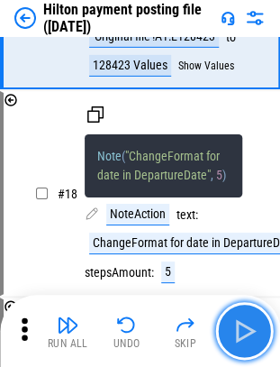
click at [244, 326] on img "button" at bounding box center [244, 331] width 29 height 29
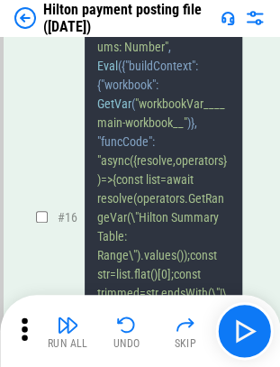
scroll to position [4108, 0]
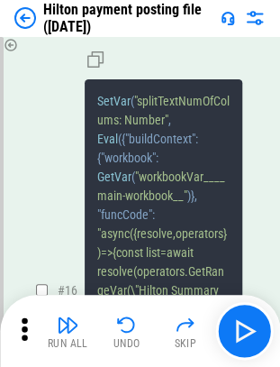
click at [171, 127] on span ""splitTextNumOfColums: Number"" at bounding box center [163, 110] width 133 height 33
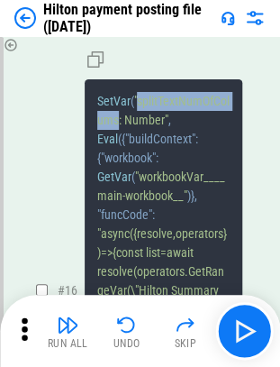
click at [171, 127] on span ""splitTextNumOfColums: Number"" at bounding box center [163, 110] width 133 height 33
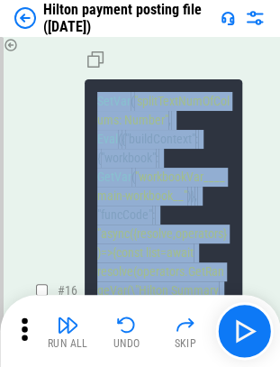
click at [171, 127] on span ""splitTextNumOfColums: Number"" at bounding box center [163, 110] width 133 height 33
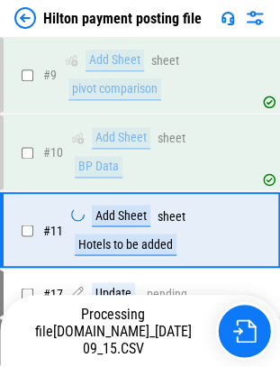
scroll to position [280, 0]
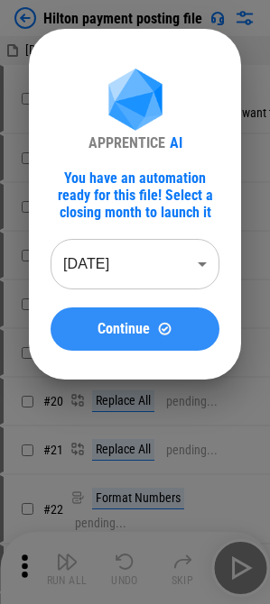
click at [111, 319] on button "Continue" at bounding box center [135, 329] width 169 height 43
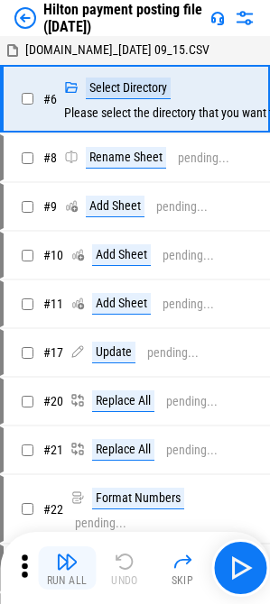
click at [63, 577] on div "Run All" at bounding box center [67, 580] width 41 height 11
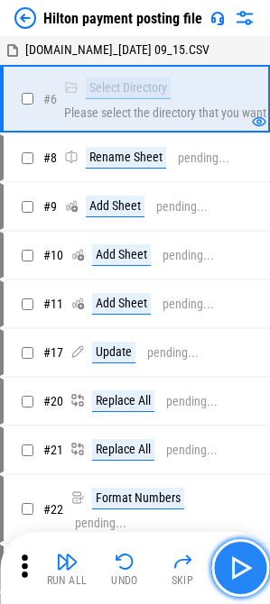
click at [236, 575] on img "button" at bounding box center [239, 568] width 29 height 29
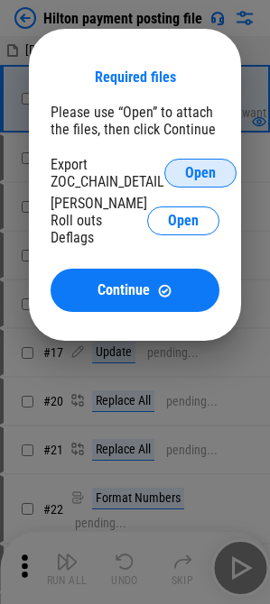
click at [220, 168] on button "Open" at bounding box center [200, 173] width 72 height 29
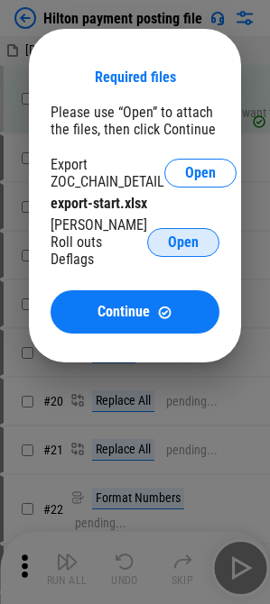
click at [189, 236] on span "Open" at bounding box center [183, 242] width 31 height 14
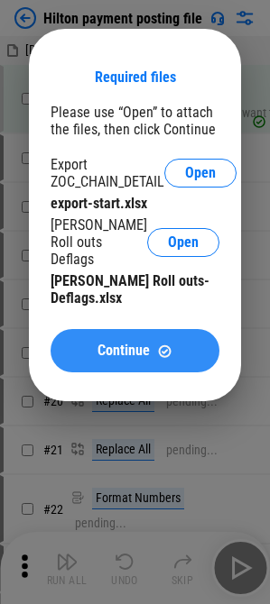
click at [132, 344] on span "Continue" at bounding box center [123, 351] width 52 height 14
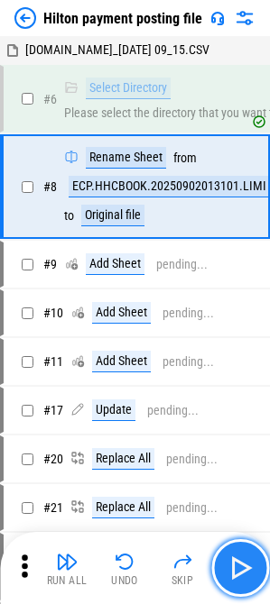
click at [244, 574] on img "button" at bounding box center [239, 568] width 29 height 29
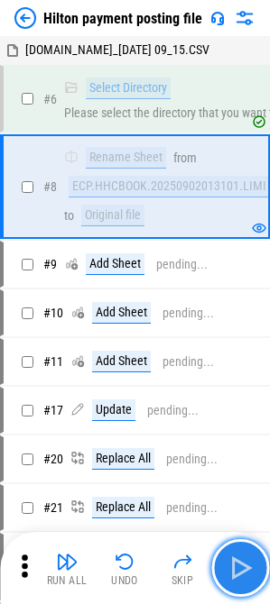
click at [244, 574] on img "button" at bounding box center [239, 568] width 29 height 29
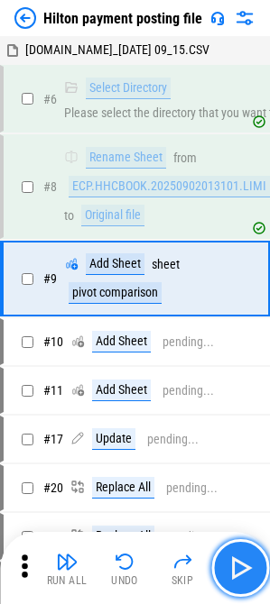
click at [244, 574] on img "button" at bounding box center [239, 568] width 29 height 29
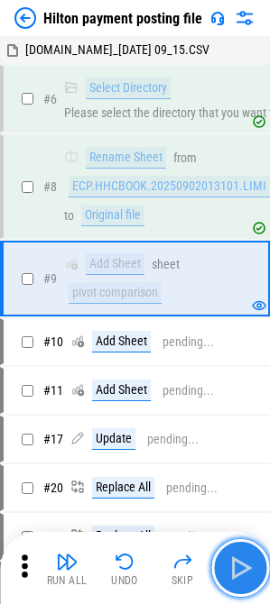
click at [244, 574] on img "button" at bounding box center [239, 568] width 29 height 29
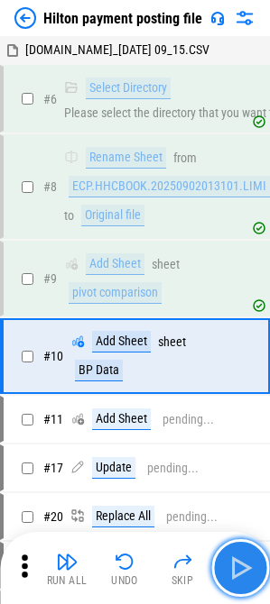
click at [244, 574] on img "button" at bounding box center [239, 568] width 29 height 29
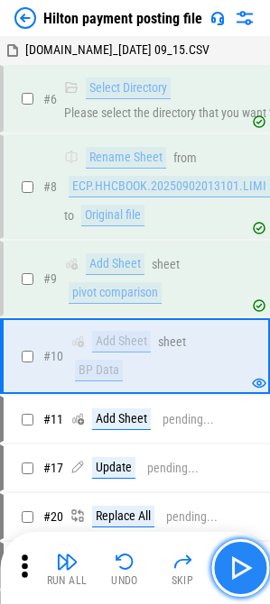
click at [244, 574] on img "button" at bounding box center [239, 568] width 29 height 29
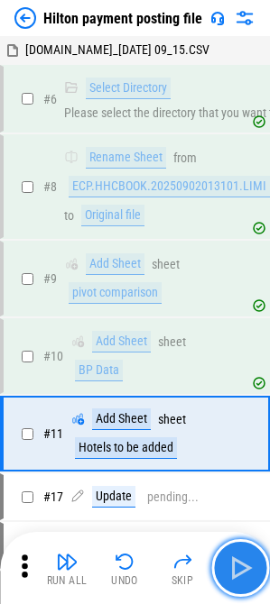
click at [244, 574] on img "button" at bounding box center [239, 568] width 29 height 29
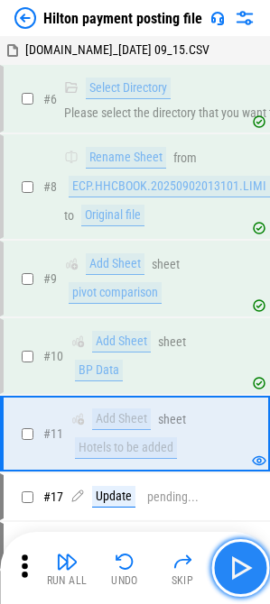
click at [244, 574] on img "button" at bounding box center [239, 568] width 29 height 29
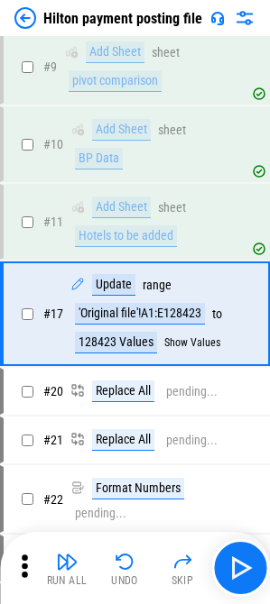
scroll to position [257, 0]
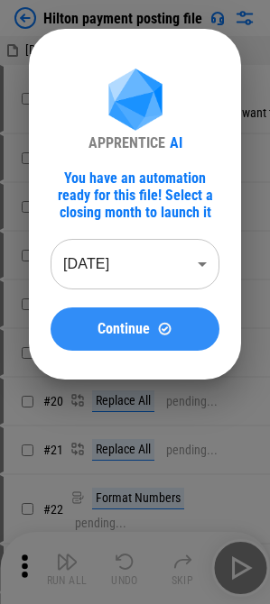
click at [156, 337] on button "Continue" at bounding box center [135, 329] width 169 height 43
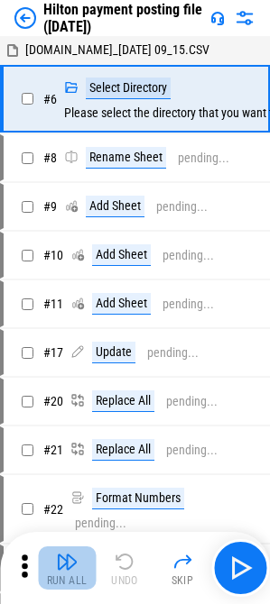
click at [57, 565] on img "button" at bounding box center [67, 562] width 22 height 22
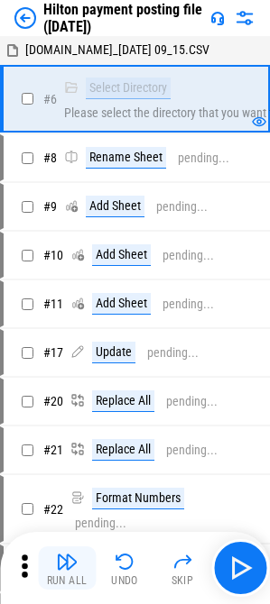
click at [79, 579] on div "Run All" at bounding box center [67, 580] width 41 height 11
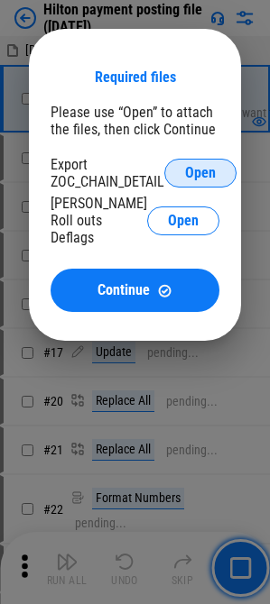
click at [192, 171] on span "Open" at bounding box center [200, 173] width 31 height 14
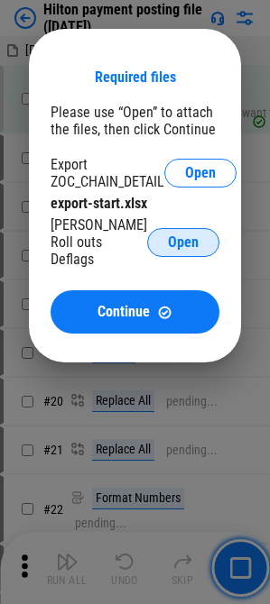
click at [187, 238] on span "Open" at bounding box center [183, 242] width 31 height 14
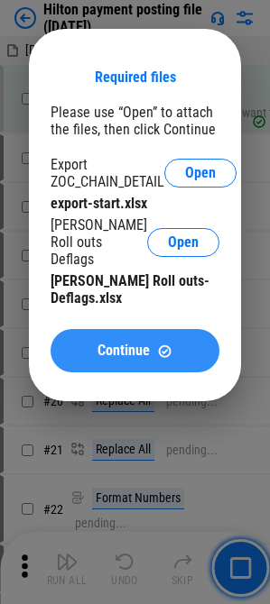
click at [129, 344] on span "Continue" at bounding box center [123, 351] width 52 height 14
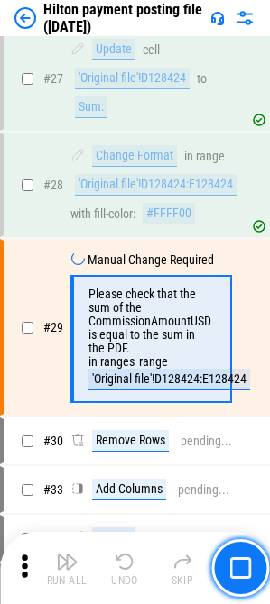
scroll to position [956, 0]
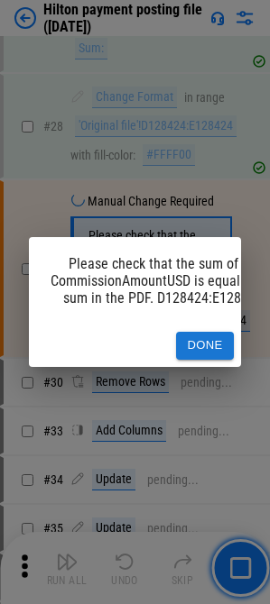
click at [195, 334] on button "Done" at bounding box center [205, 346] width 58 height 28
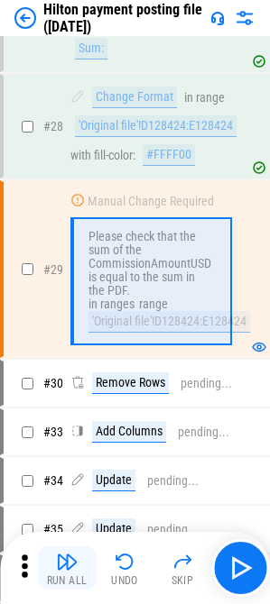
click at [64, 566] on img "button" at bounding box center [67, 562] width 22 height 22
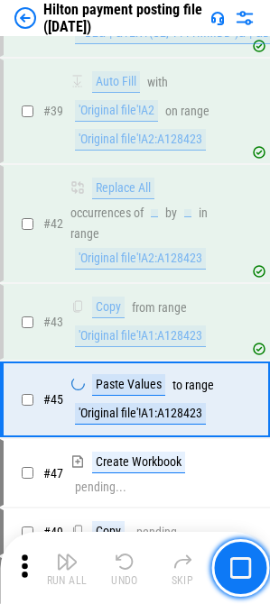
scroll to position [1638, 0]
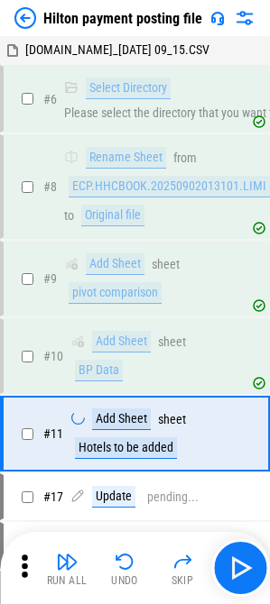
click at [28, 19] on img at bounding box center [25, 18] width 22 height 22
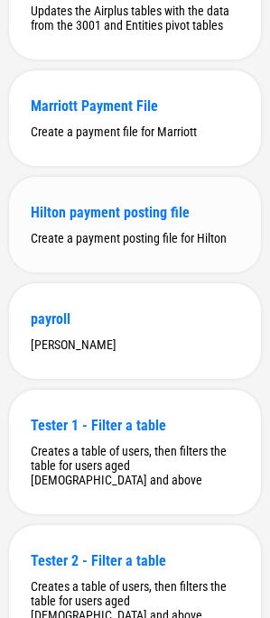
click at [48, 221] on div "Hilton payment posting file" at bounding box center [135, 212] width 208 height 17
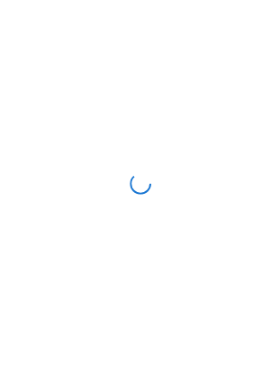
scroll to position [0, 0]
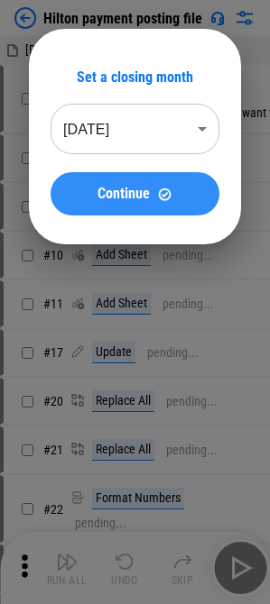
click at [152, 182] on button "Continue" at bounding box center [135, 193] width 169 height 43
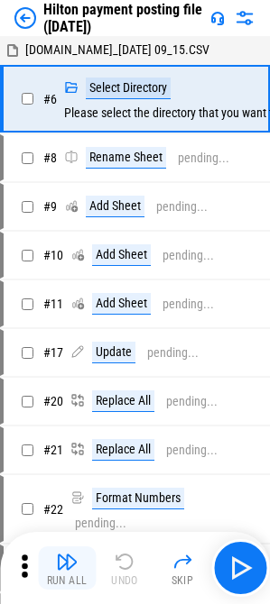
click at [58, 559] on img "button" at bounding box center [67, 562] width 22 height 22
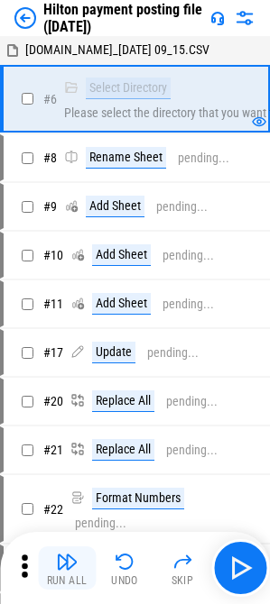
click at [65, 575] on div "Run All" at bounding box center [67, 580] width 41 height 11
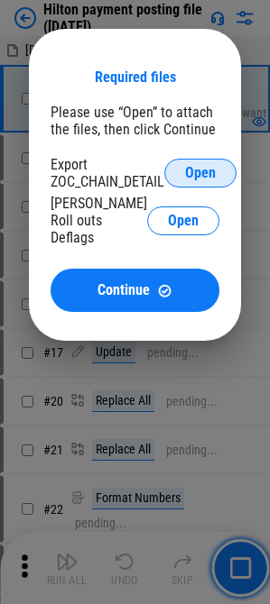
click at [182, 170] on button "Open" at bounding box center [200, 173] width 72 height 29
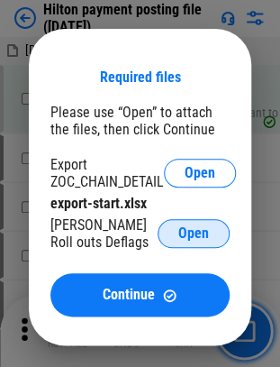
click at [182, 229] on span "Open" at bounding box center [194, 233] width 31 height 14
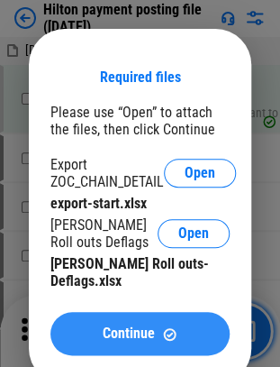
click at [203, 328] on button "Continue" at bounding box center [140, 333] width 179 height 43
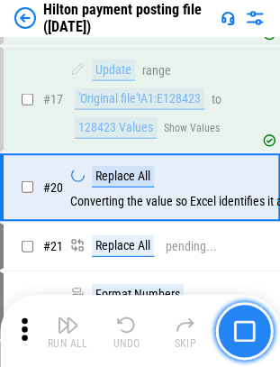
scroll to position [459, 0]
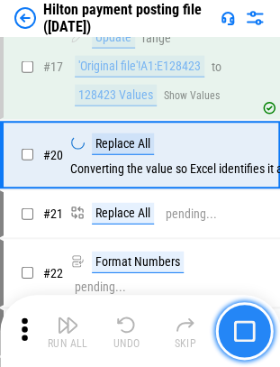
click at [237, 346] on button "button" at bounding box center [245, 331] width 58 height 58
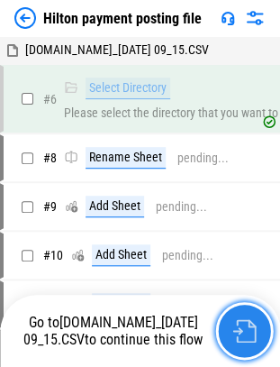
click at [260, 339] on button "button" at bounding box center [245, 331] width 58 height 58
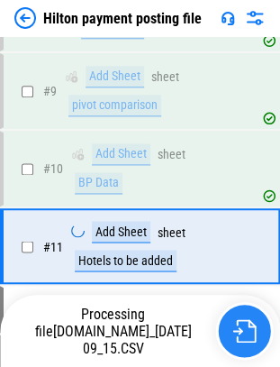
scroll to position [280, 0]
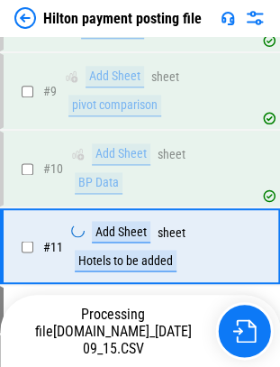
scroll to position [280, 0]
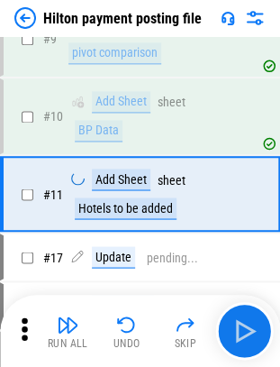
scroll to position [280, 0]
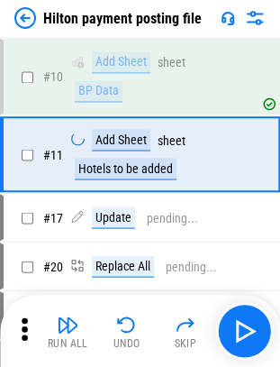
click at [36, 24] on div "Hilton payment posting file" at bounding box center [108, 18] width 188 height 22
click at [27, 21] on img at bounding box center [25, 18] width 22 height 22
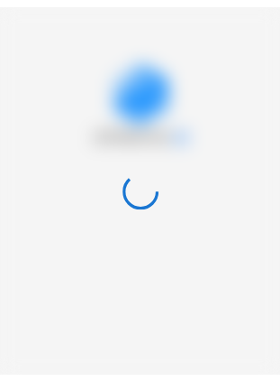
scroll to position [0, 0]
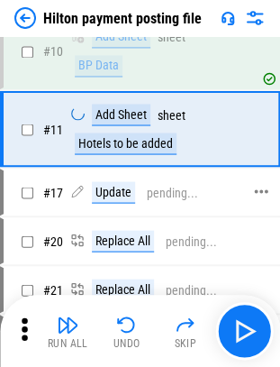
scroll to position [335, 0]
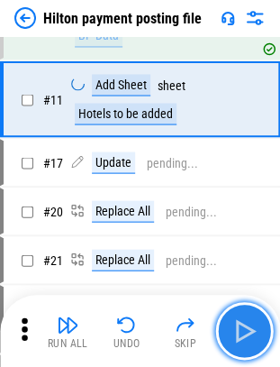
click at [249, 332] on img "button" at bounding box center [244, 331] width 29 height 29
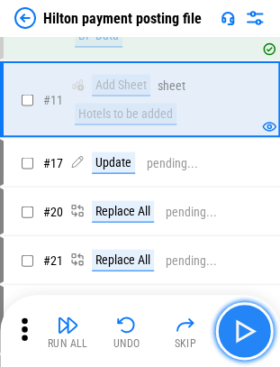
click at [230, 336] on img "button" at bounding box center [244, 331] width 29 height 29
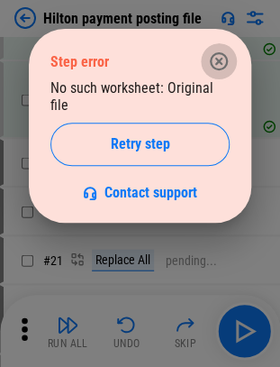
click at [220, 58] on icon "button" at bounding box center [219, 62] width 22 height 22
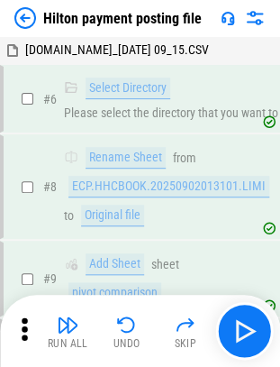
click at [27, 13] on img at bounding box center [25, 18] width 22 height 22
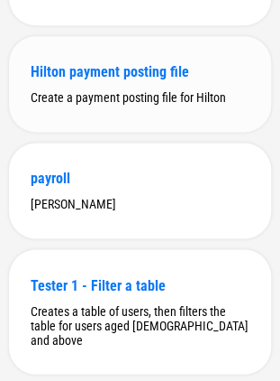
click at [69, 80] on div "Hilton payment posting file" at bounding box center [140, 71] width 219 height 17
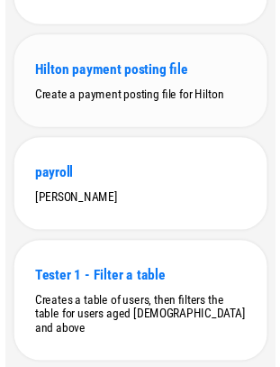
scroll to position [0, 0]
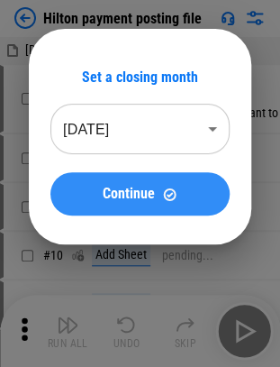
click at [130, 197] on span "Continue" at bounding box center [129, 194] width 52 height 14
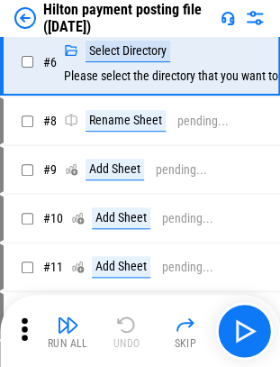
scroll to position [36, 0]
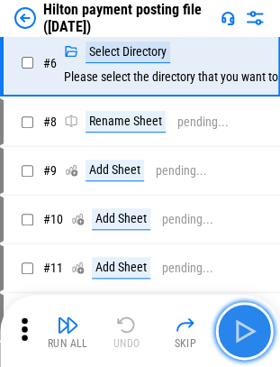
click at [246, 328] on img "button" at bounding box center [244, 331] width 29 height 29
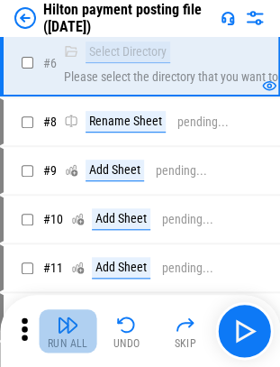
click at [69, 331] on img "button" at bounding box center [68, 325] width 22 height 22
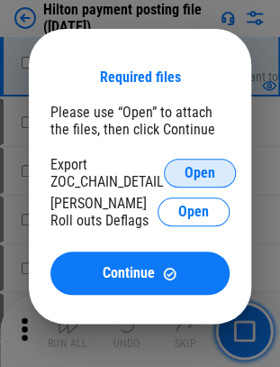
click at [202, 179] on span "Open" at bounding box center [200, 173] width 31 height 14
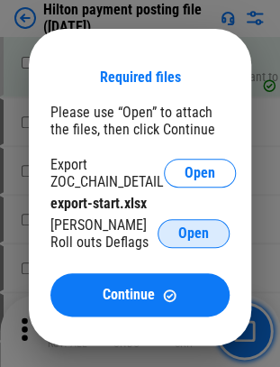
click at [207, 234] on span "Open" at bounding box center [194, 233] width 31 height 14
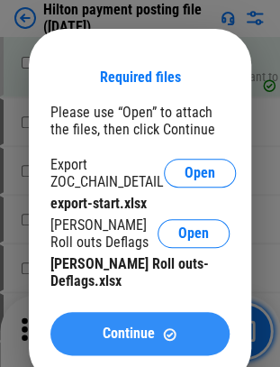
click at [150, 326] on span "Continue" at bounding box center [129, 333] width 52 height 14
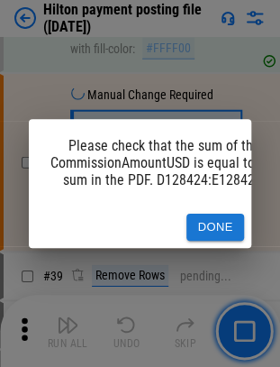
scroll to position [1374, 0]
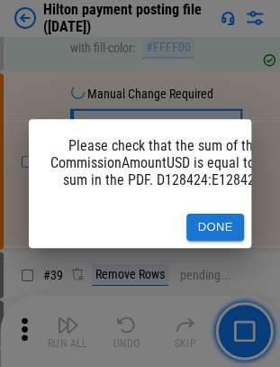
click at [221, 216] on button "Done" at bounding box center [216, 228] width 58 height 28
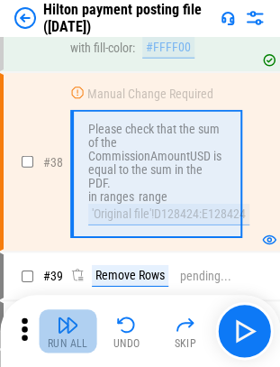
click at [60, 333] on img "button" at bounding box center [68, 325] width 22 height 22
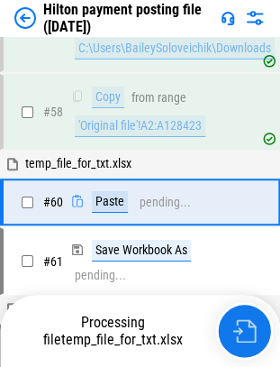
scroll to position [2379, 0]
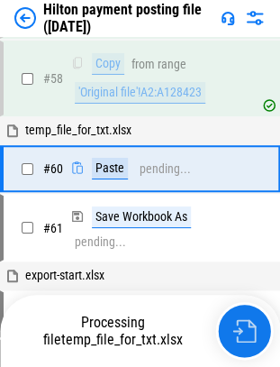
click at [243, 338] on img "button" at bounding box center [244, 330] width 23 height 23
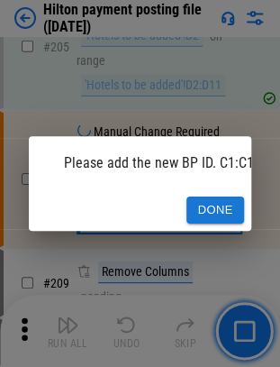
scroll to position [4942, 0]
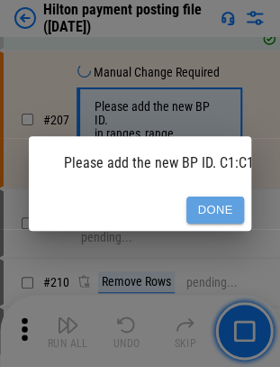
click at [197, 200] on button "Done" at bounding box center [216, 211] width 58 height 28
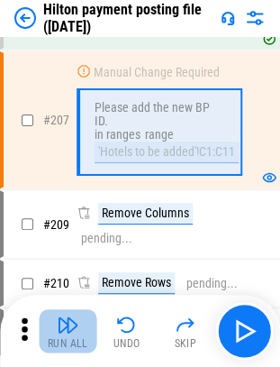
click at [61, 323] on img "button" at bounding box center [68, 325] width 22 height 22
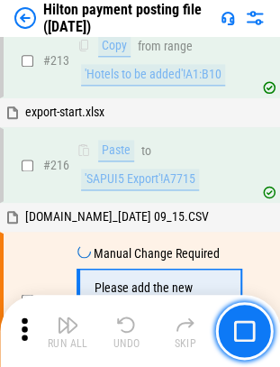
scroll to position [5375, 0]
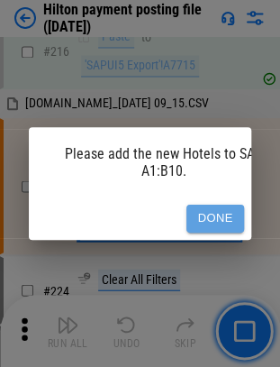
click at [216, 209] on button "Done" at bounding box center [216, 219] width 58 height 28
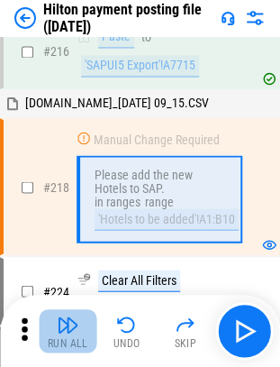
click at [65, 332] on img "button" at bounding box center [68, 325] width 22 height 22
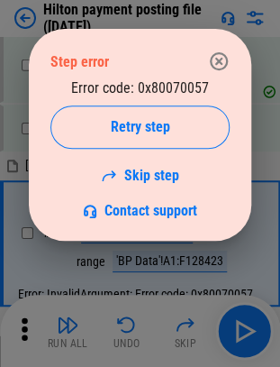
scroll to position [6701, 0]
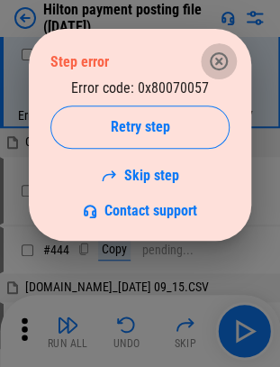
click at [221, 63] on icon "button" at bounding box center [219, 61] width 18 height 18
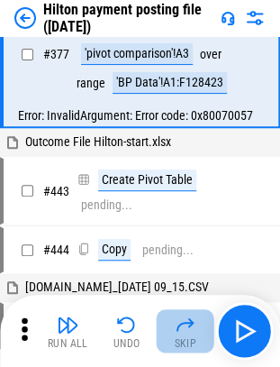
click at [178, 335] on button "Skip" at bounding box center [186, 330] width 58 height 43
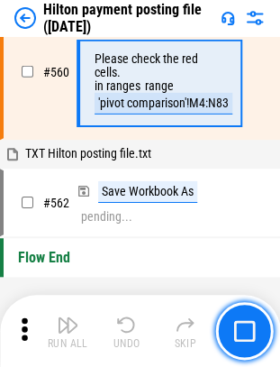
scroll to position [9091, 0]
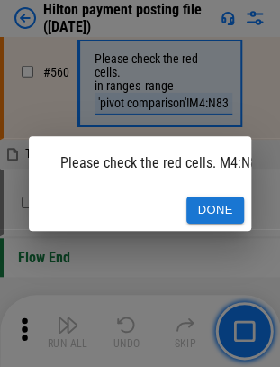
click at [204, 205] on button "Done" at bounding box center [216, 211] width 58 height 28
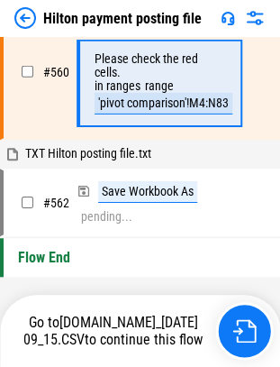
scroll to position [9091, 0]
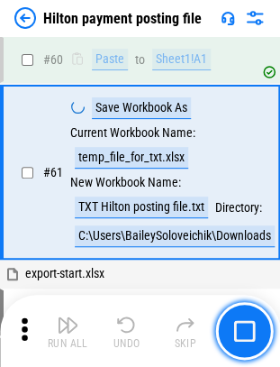
scroll to position [2492, 0]
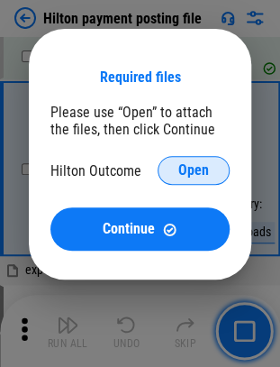
click at [202, 177] on span "Open" at bounding box center [194, 170] width 31 height 14
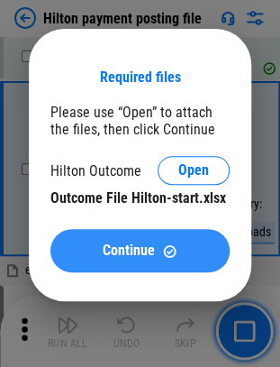
click at [90, 244] on div "Continue" at bounding box center [140, 251] width 136 height 15
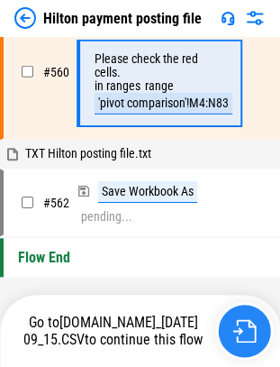
scroll to position [9091, 0]
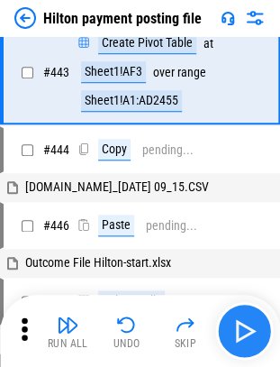
scroll to position [6822, 0]
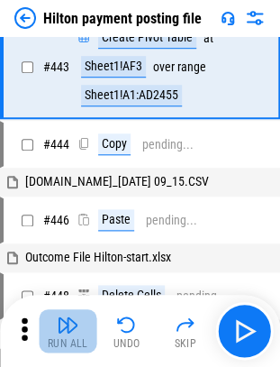
click at [61, 339] on div "Run All" at bounding box center [68, 343] width 41 height 11
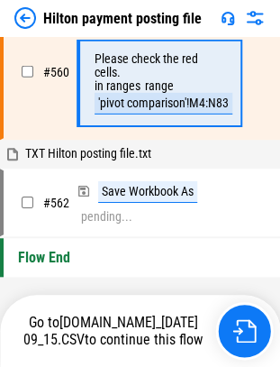
scroll to position [9091, 0]
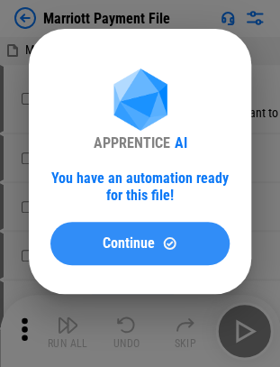
click at [133, 253] on button "Continue" at bounding box center [140, 243] width 179 height 43
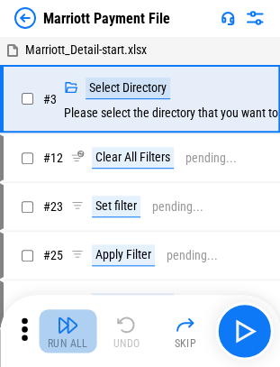
click at [61, 326] on img "button" at bounding box center [68, 325] width 22 height 22
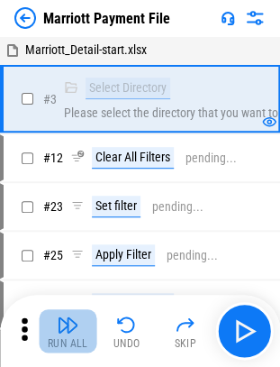
click at [65, 339] on div "Run All" at bounding box center [68, 343] width 41 height 11
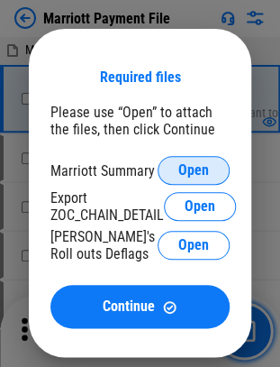
click at [178, 168] on button "Open" at bounding box center [194, 170] width 72 height 29
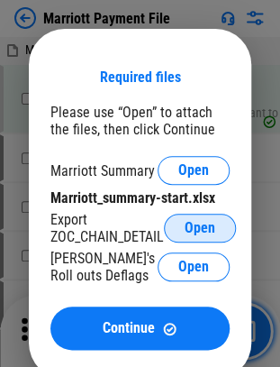
click at [180, 226] on button "Open" at bounding box center [200, 228] width 72 height 29
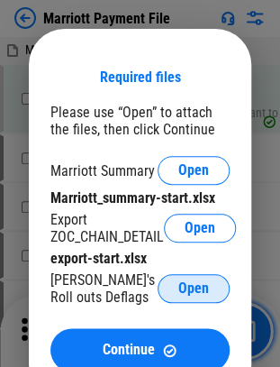
click at [176, 285] on button "Open" at bounding box center [194, 288] width 72 height 29
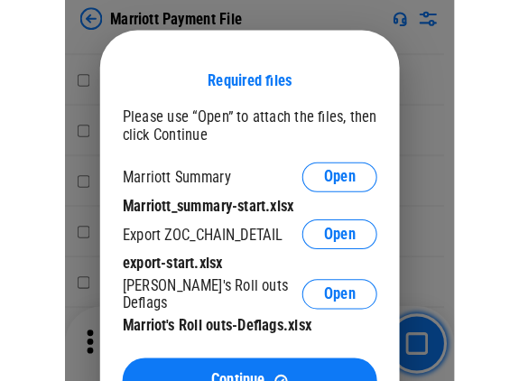
scroll to position [130, 0]
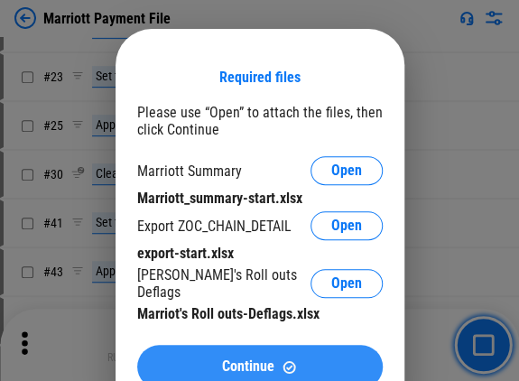
click at [261, 351] on button "Continue" at bounding box center [259, 366] width 245 height 43
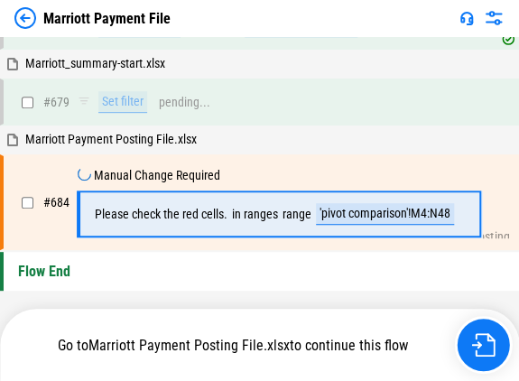
scroll to position [7948, 0]
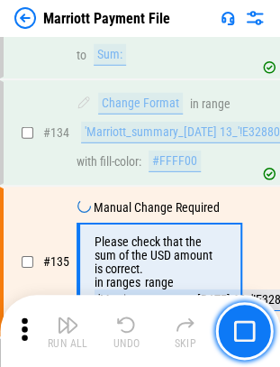
scroll to position [3121, 0]
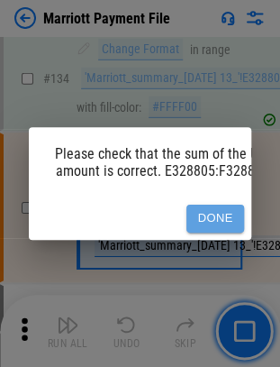
click at [190, 205] on button "Done" at bounding box center [216, 219] width 58 height 28
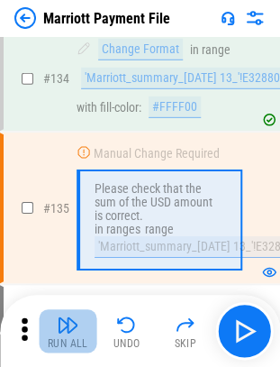
click at [66, 345] on div "Run All" at bounding box center [68, 343] width 41 height 11
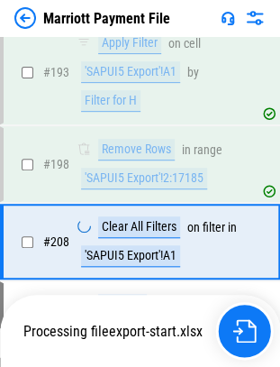
scroll to position [5052, 0]
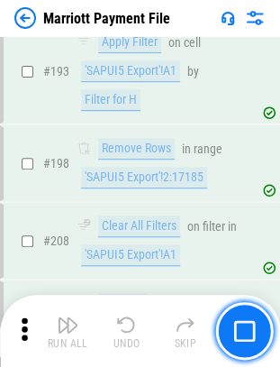
click at [260, 339] on button "button" at bounding box center [245, 331] width 58 height 58
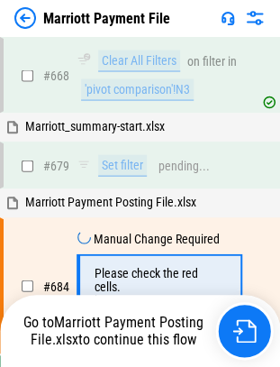
scroll to position [11304, 0]
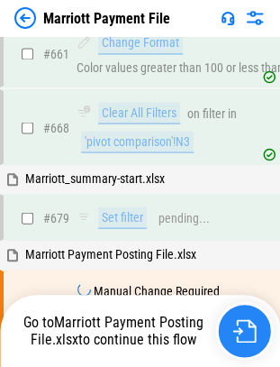
scroll to position [11304, 0]
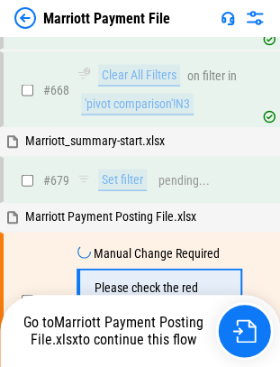
scroll to position [11304, 0]
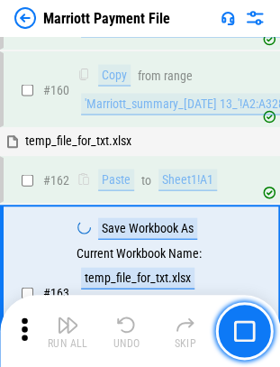
scroll to position [4599, 0]
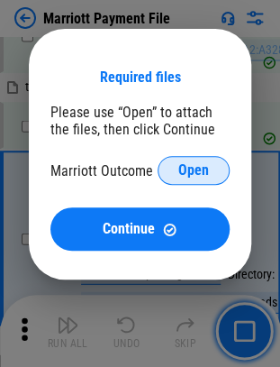
click at [195, 166] on span "Open" at bounding box center [194, 170] width 31 height 14
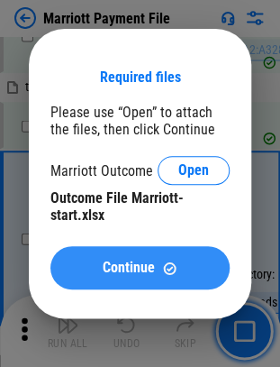
click at [113, 262] on span "Continue" at bounding box center [129, 268] width 52 height 14
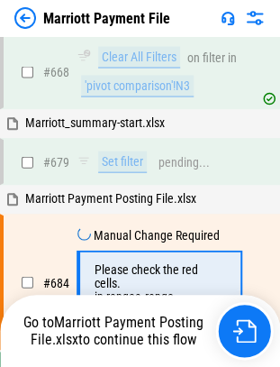
scroll to position [11304, 0]
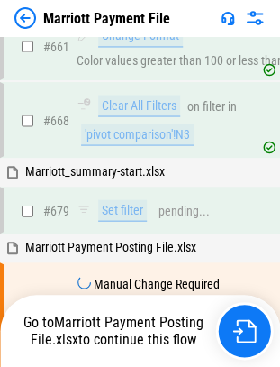
scroll to position [11304, 0]
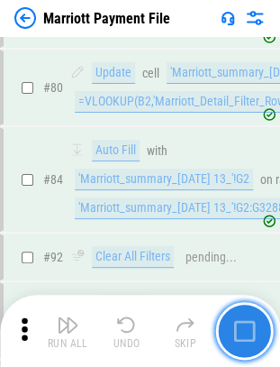
click at [236, 337] on img "button" at bounding box center [245, 331] width 22 height 22
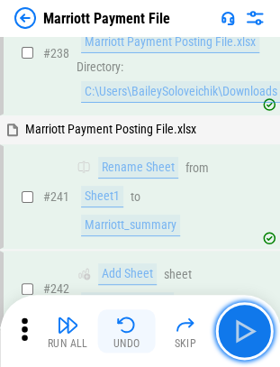
scroll to position [5982, 0]
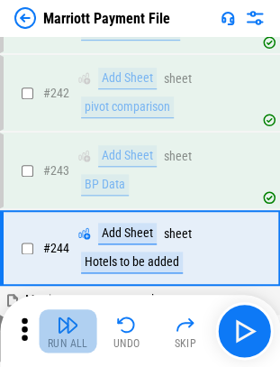
click at [73, 328] on img "button" at bounding box center [68, 325] width 22 height 22
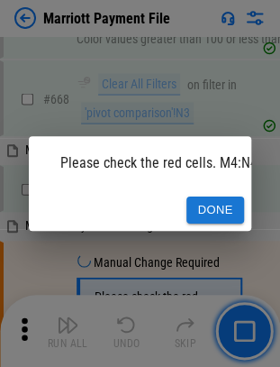
scroll to position [11304, 0]
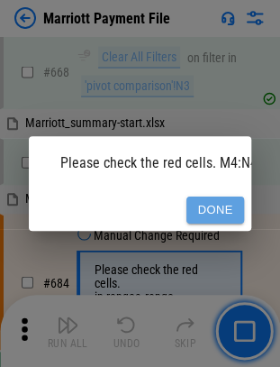
click at [213, 213] on button "Done" at bounding box center [216, 211] width 58 height 28
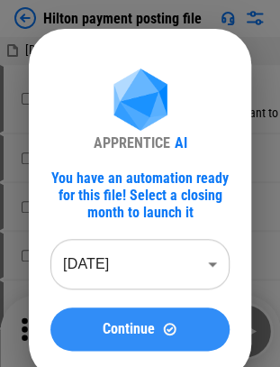
click at [173, 336] on img at bounding box center [169, 328] width 15 height 15
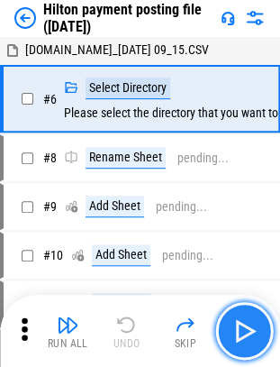
click at [253, 332] on img "button" at bounding box center [244, 331] width 29 height 29
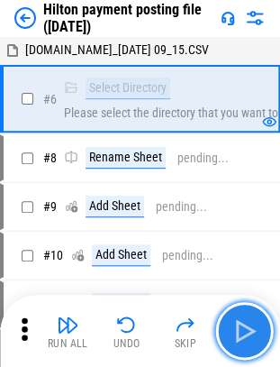
click at [247, 340] on img "button" at bounding box center [244, 331] width 29 height 29
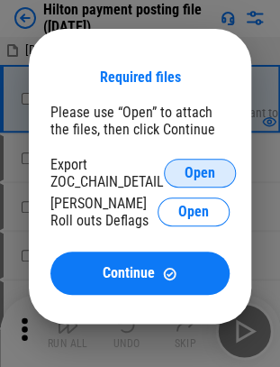
click at [168, 172] on button "Open" at bounding box center [200, 173] width 72 height 29
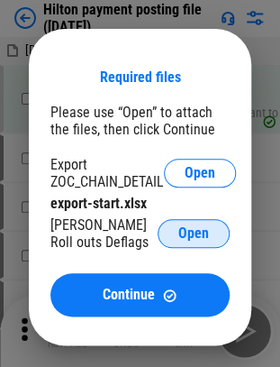
click at [186, 234] on span "Open" at bounding box center [194, 233] width 31 height 14
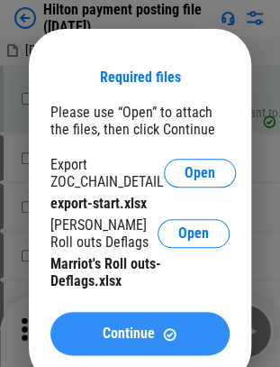
click at [177, 334] on div "Continue" at bounding box center [140, 333] width 136 height 15
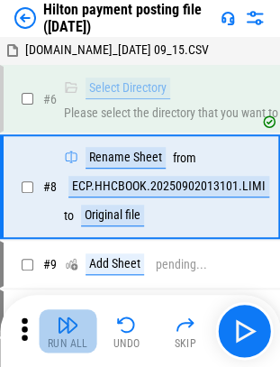
click at [60, 325] on img "button" at bounding box center [68, 325] width 22 height 22
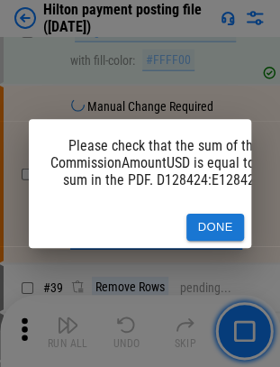
scroll to position [1374, 0]
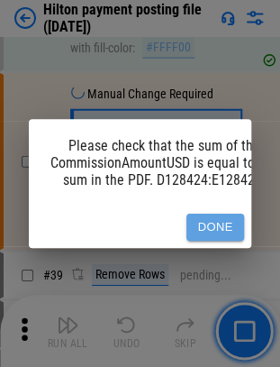
click at [225, 214] on button "Done" at bounding box center [216, 228] width 58 height 28
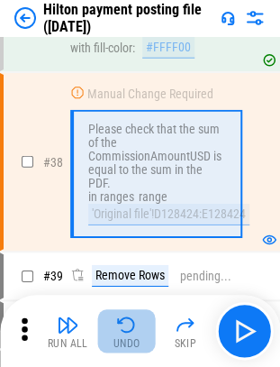
click at [124, 324] on img "button" at bounding box center [127, 325] width 22 height 22
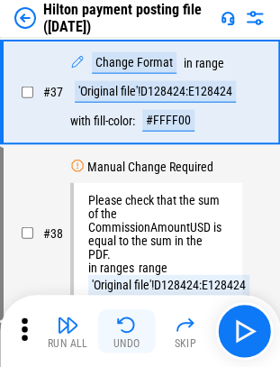
scroll to position [1232, 0]
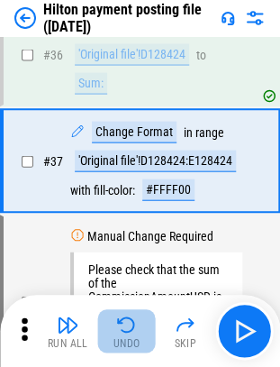
click at [124, 333] on img "button" at bounding box center [127, 325] width 22 height 22
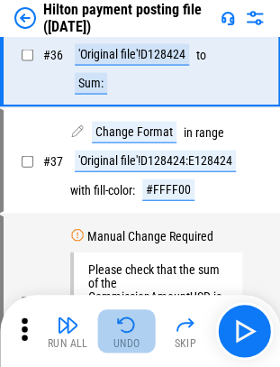
click at [124, 333] on img "button" at bounding box center [127, 325] width 22 height 22
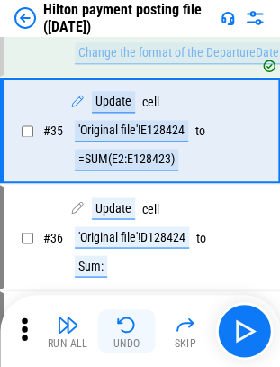
scroll to position [1021, 0]
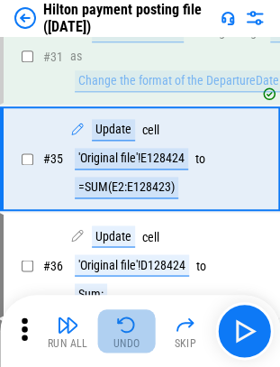
click at [124, 333] on img "button" at bounding box center [127, 325] width 22 height 22
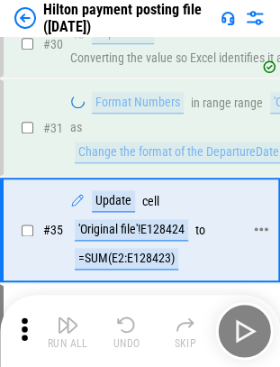
scroll to position [944, 0]
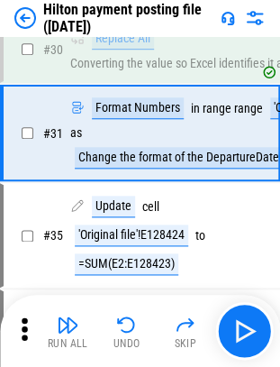
click at [24, 326] on icon at bounding box center [25, 328] width 6 height 23
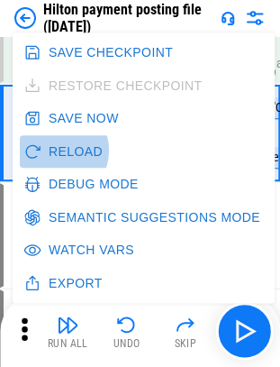
click at [52, 150] on button "Reload" at bounding box center [65, 151] width 90 height 33
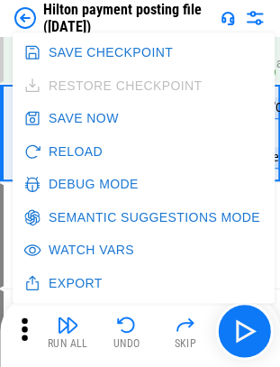
scroll to position [640, 0]
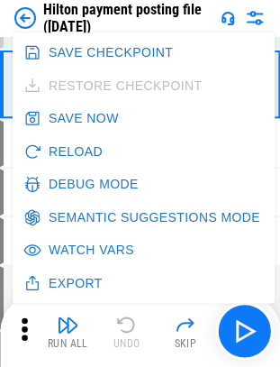
click at [60, 157] on button "Reload" at bounding box center [65, 151] width 90 height 33
click at [59, 148] on button "Reload" at bounding box center [65, 151] width 90 height 33
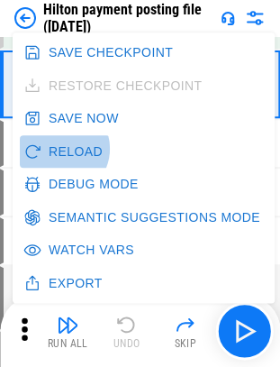
click at [59, 148] on button "Reload" at bounding box center [65, 151] width 90 height 33
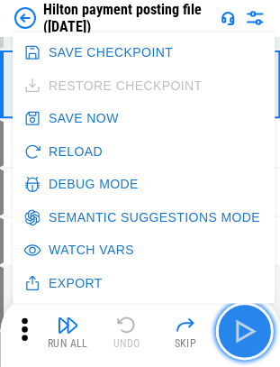
click at [253, 338] on img "button" at bounding box center [244, 331] width 29 height 29
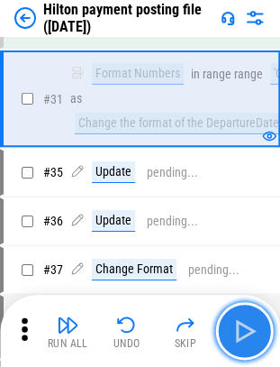
click at [253, 338] on img "button" at bounding box center [244, 331] width 29 height 29
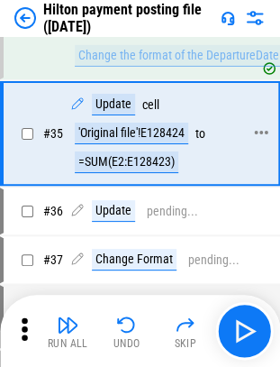
scroll to position [698, 0]
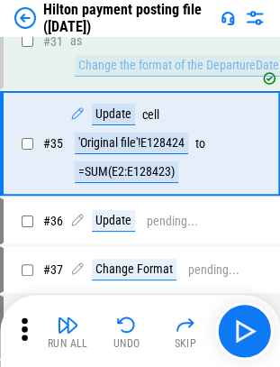
click at [20, 330] on icon at bounding box center [24, 329] width 27 height 27
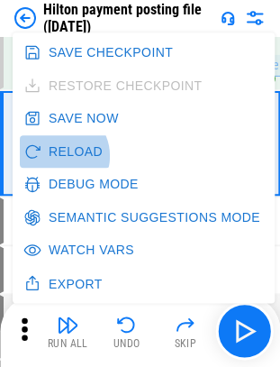
click at [56, 155] on button "Reload" at bounding box center [65, 151] width 90 height 33
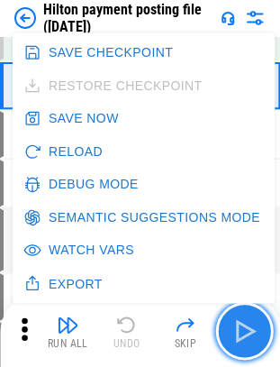
click at [258, 325] on img "button" at bounding box center [244, 331] width 29 height 29
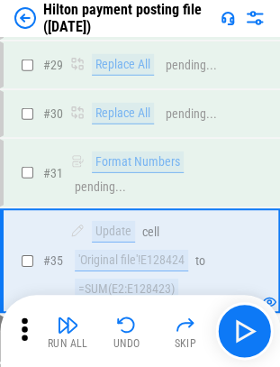
scroll to position [551, 0]
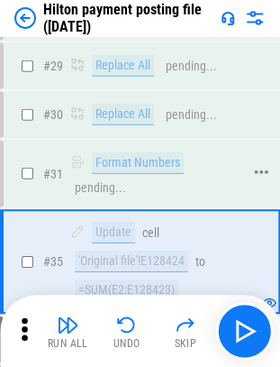
click at [128, 174] on div "Format Numbers" at bounding box center [138, 163] width 92 height 22
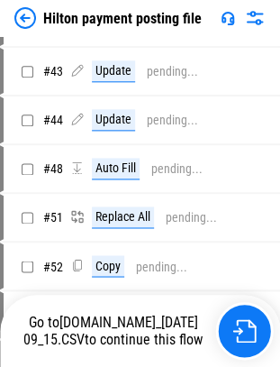
scroll to position [696, 0]
